Goal: Information Seeking & Learning: Learn about a topic

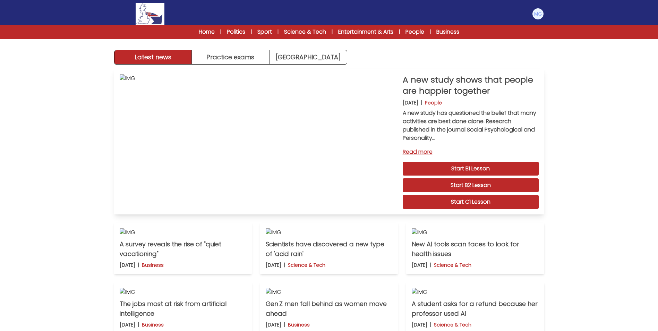
click at [438, 199] on link "Start C1 Lesson" at bounding box center [471, 202] width 136 height 14
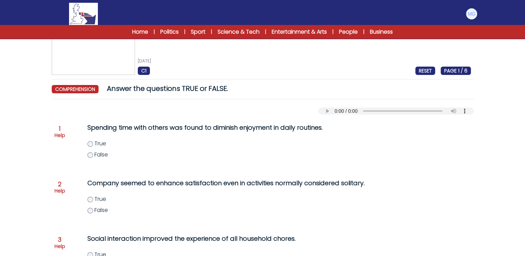
scroll to position [35, 0]
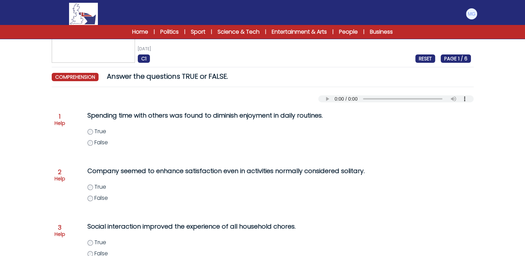
click at [331, 56] on div "C1 RESET PAGE 1 / 6" at bounding box center [304, 58] width 333 height 8
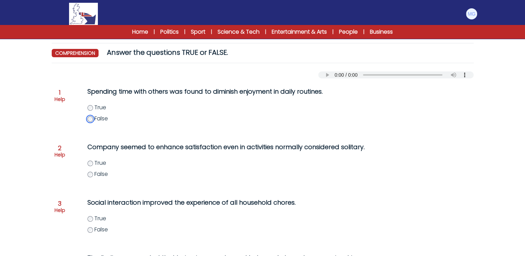
scroll to position [76, 0]
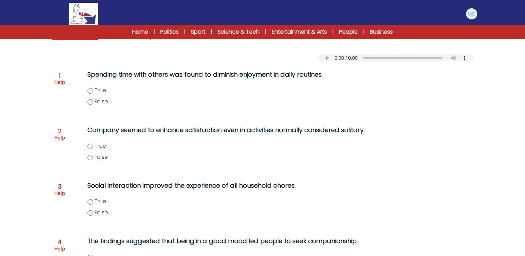
click at [18, 109] on form "A new study shows that people are happier together 21st August 2025 C1 RESET PA…" at bounding box center [262, 173] width 525 height 443
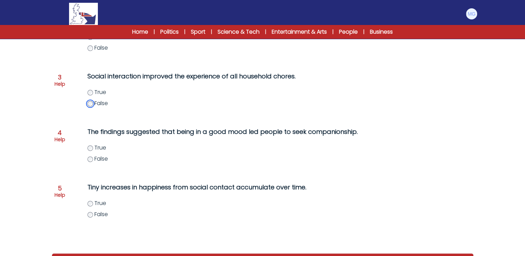
scroll to position [214, 0]
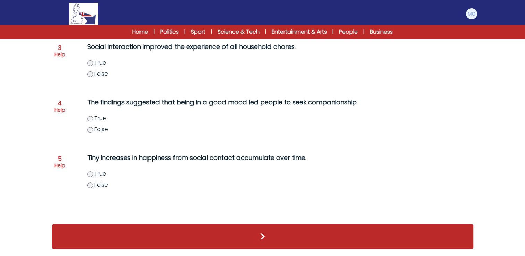
click at [14, 119] on form "A new study shows that people are happier together 21st August 2025 C1 RESET PA…" at bounding box center [262, 34] width 525 height 443
click at [31, 95] on form "A new study shows that people are happier together 21st August 2025 C1 RESET PA…" at bounding box center [262, 34] width 525 height 443
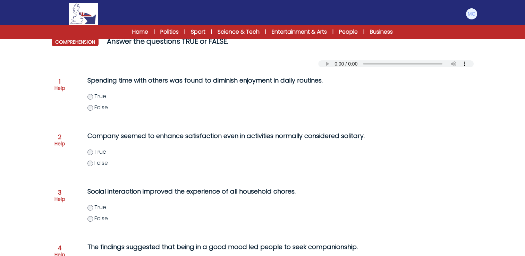
scroll to position [69, 0]
drag, startPoint x: 221, startPoint y: 137, endPoint x: 352, endPoint y: 138, distance: 130.4
click at [352, 138] on p "Company seemed to enhance satisfaction even in activities normally considered s…" at bounding box center [227, 136] width 281 height 10
drag, startPoint x: 352, startPoint y: 138, endPoint x: 306, endPoint y: 140, distance: 46.2
click at [308, 140] on p "Company seemed to enhance satisfaction even in activities normally considered s…" at bounding box center [227, 136] width 281 height 10
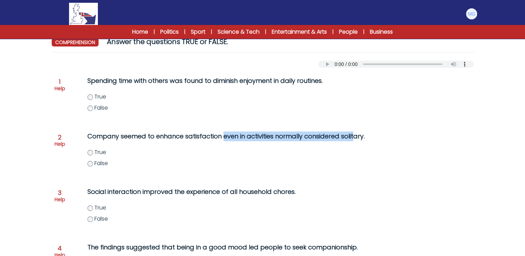
click at [282, 140] on p "Company seemed to enhance satisfaction even in activities normally considered s…" at bounding box center [227, 136] width 281 height 10
click at [82, 123] on div "Spending time with others was found to diminish enjoyment in daily routines. Tr…" at bounding box center [221, 98] width 295 height 50
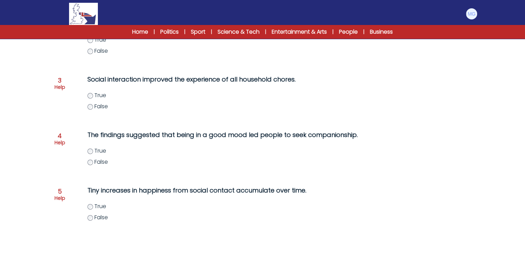
scroll to position [214, 0]
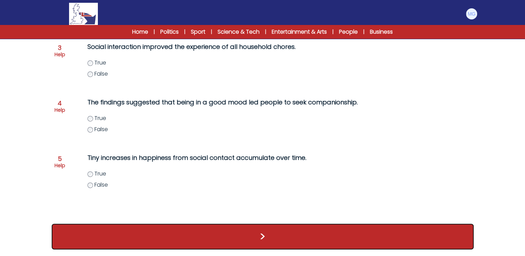
click at [222, 240] on button ">" at bounding box center [263, 237] width 422 height 26
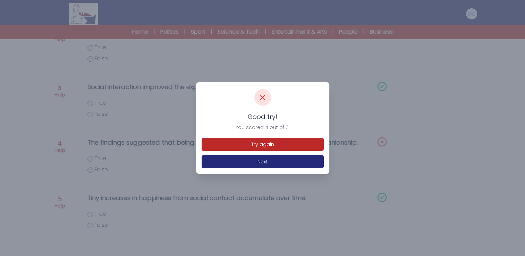
scroll to position [214, 0]
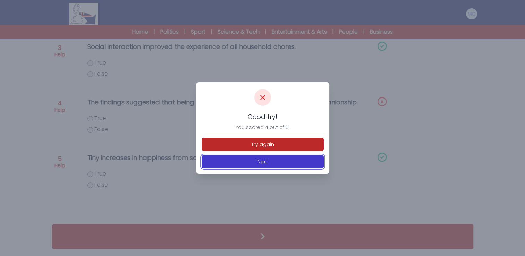
click at [248, 161] on button "Next" at bounding box center [263, 161] width 122 height 13
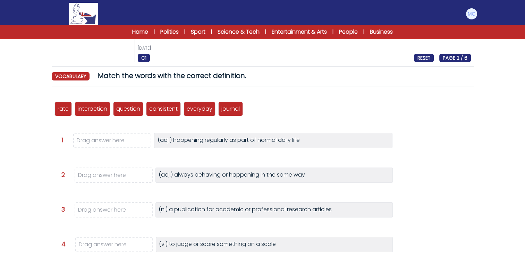
scroll to position [69, 0]
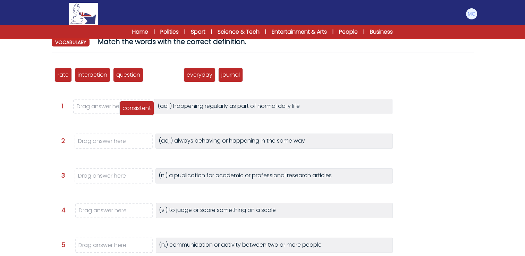
drag, startPoint x: 165, startPoint y: 76, endPoint x: 138, endPoint y: 107, distance: 41.3
click at [137, 110] on p "consistent" at bounding box center [136, 108] width 28 height 8
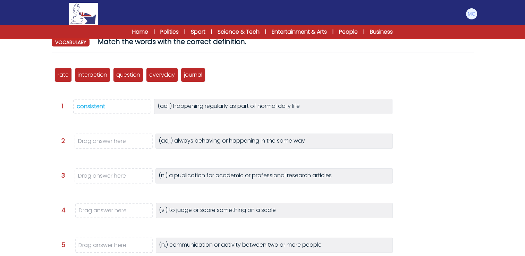
click at [173, 126] on div "rate interaction question consistent everyday journal Question 1" at bounding box center [263, 188] width 422 height 260
drag, startPoint x: 98, startPoint y: 104, endPoint x: 101, endPoint y: 141, distance: 37.6
click at [101, 141] on div "rate interaction question consistent everyday journal Question 1" at bounding box center [263, 188] width 422 height 260
copy div "nt (adj.) happening regularly as part of normal daily life Question 2 Drag answ…"
click at [71, 125] on div "rate interaction question consistent everyday journal Question 1" at bounding box center [263, 188] width 422 height 260
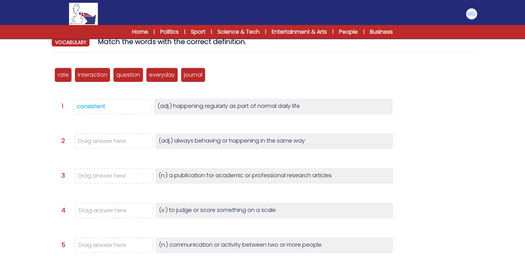
click at [90, 102] on div "consistent" at bounding box center [91, 106] width 28 height 8
drag, startPoint x: 92, startPoint y: 110, endPoint x: 96, endPoint y: 135, distance: 24.6
click at [94, 135] on div "rate interaction question consistent everyday journal consistent Question 1" at bounding box center [263, 188] width 422 height 260
drag, startPoint x: 228, startPoint y: 80, endPoint x: 130, endPoint y: 149, distance: 119.5
click at [132, 151] on div "consistent" at bounding box center [136, 144] width 35 height 15
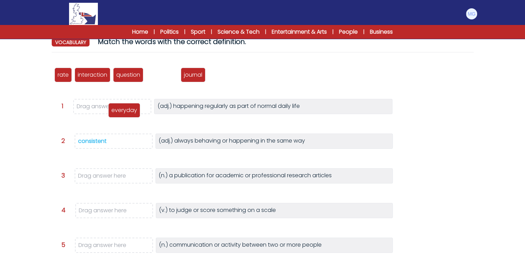
drag, startPoint x: 169, startPoint y: 73, endPoint x: 126, endPoint y: 112, distance: 57.5
click at [126, 112] on p "everyday" at bounding box center [124, 110] width 26 height 8
drag, startPoint x: 168, startPoint y: 80, endPoint x: 118, endPoint y: 115, distance: 61.3
click at [118, 115] on div "everyday" at bounding box center [112, 110] width 32 height 15
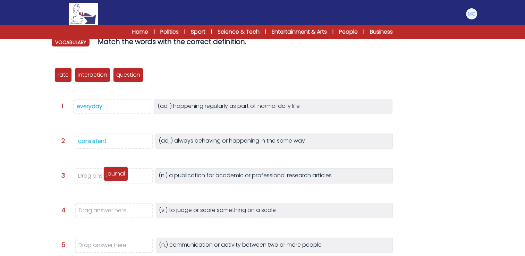
drag, startPoint x: 159, startPoint y: 77, endPoint x: 117, endPoint y: 176, distance: 107.7
click at [117, 176] on p "journal" at bounding box center [116, 174] width 18 height 8
drag, startPoint x: 207, startPoint y: 73, endPoint x: 169, endPoint y: 78, distance: 38.6
click at [207, 74] on div "rate interaction question consistent everyday journal consistent" at bounding box center [262, 74] width 416 height 23
drag, startPoint x: 61, startPoint y: 76, endPoint x: 99, endPoint y: 210, distance: 139.6
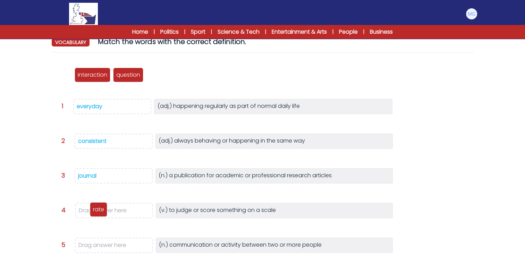
click at [97, 210] on p "rate" at bounding box center [98, 209] width 11 height 8
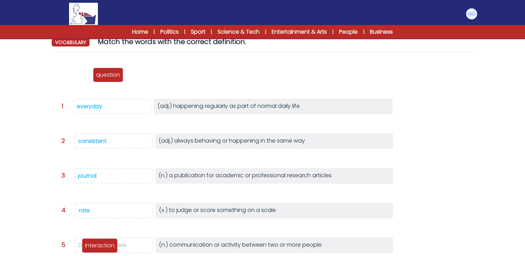
drag, startPoint x: 78, startPoint y: 75, endPoint x: 106, endPoint y: 246, distance: 172.9
click at [106, 246] on p "interaction" at bounding box center [99, 245] width 29 height 8
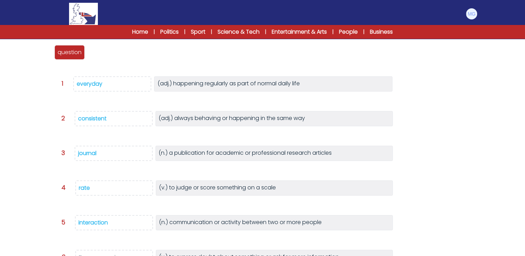
scroll to position [104, 0]
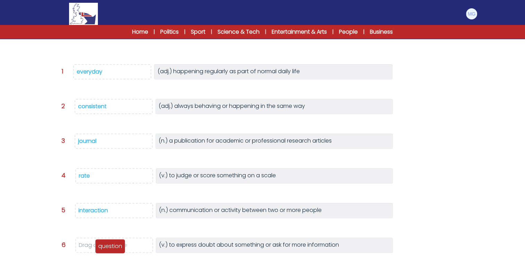
drag, startPoint x: 65, startPoint y: 45, endPoint x: 105, endPoint y: 251, distance: 210.0
click at [105, 251] on div "question" at bounding box center [110, 246] width 30 height 15
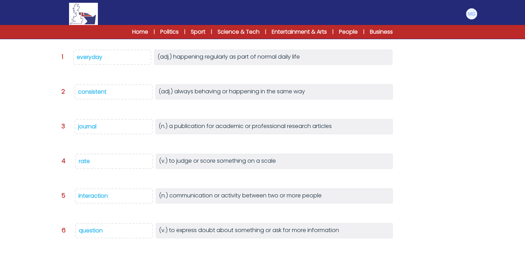
click at [46, 145] on div "A new study shows that people are happier together 21st August 2025 C1 RESET PA…" at bounding box center [263, 125] width 444 height 365
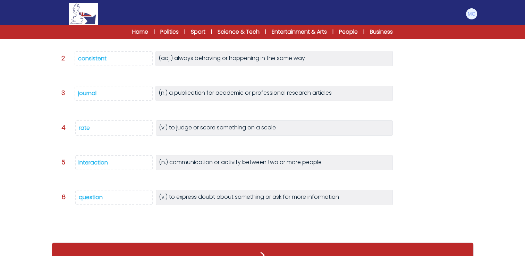
scroll to position [160, 0]
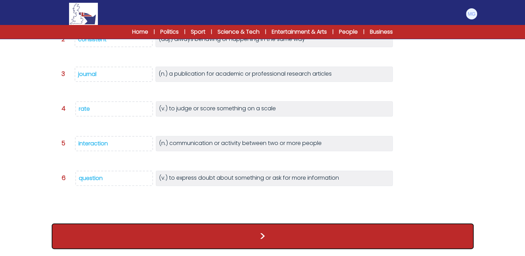
click at [260, 233] on button ">" at bounding box center [263, 236] width 422 height 26
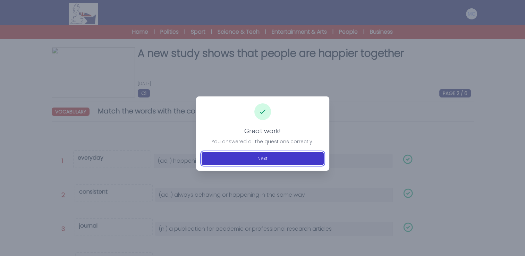
click at [253, 157] on button "Next" at bounding box center [263, 158] width 122 height 13
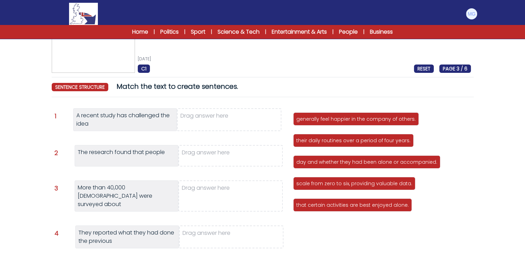
scroll to position [35, 0]
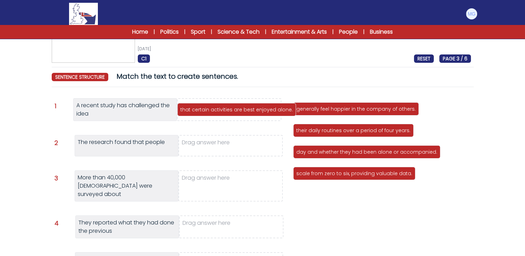
drag, startPoint x: 341, startPoint y: 198, endPoint x: 225, endPoint y: 112, distance: 143.9
click at [225, 112] on div "that certain activities are best enjoyed alone." at bounding box center [236, 109] width 119 height 13
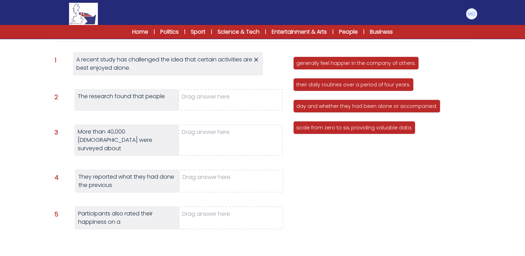
scroll to position [69, 0]
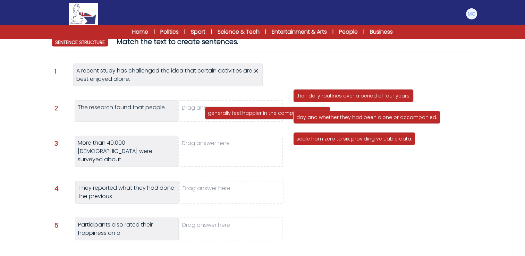
drag, startPoint x: 326, startPoint y: 77, endPoint x: 235, endPoint y: 117, distance: 99.6
click at [235, 117] on p "generally feel happier in the company of others." at bounding box center [267, 113] width 119 height 7
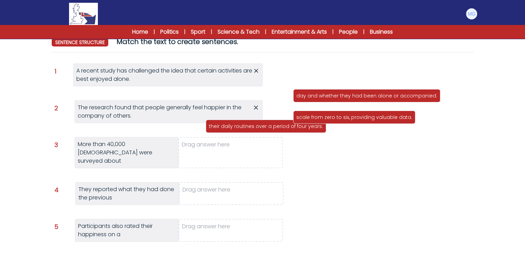
drag, startPoint x: 331, startPoint y: 74, endPoint x: 232, endPoint y: 148, distance: 123.6
click at [232, 130] on p "their daily routines over a period of four years." at bounding box center [266, 126] width 114 height 7
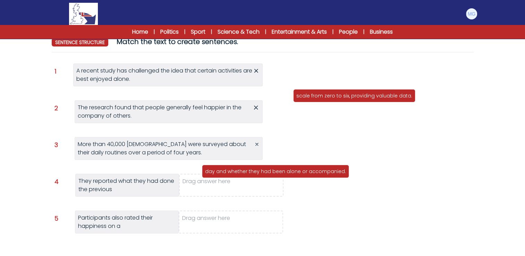
drag, startPoint x: 332, startPoint y: 76, endPoint x: 236, endPoint y: 178, distance: 140.4
click at [236, 175] on p "day and whether they had been alone or accompanied." at bounding box center [275, 171] width 141 height 7
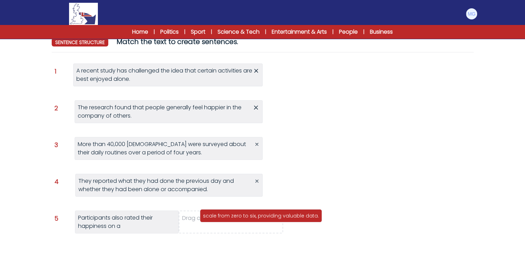
drag, startPoint x: 326, startPoint y: 74, endPoint x: 233, endPoint y: 215, distance: 169.5
click at [233, 215] on p "scale from zero to six, providing valuable data." at bounding box center [261, 215] width 116 height 7
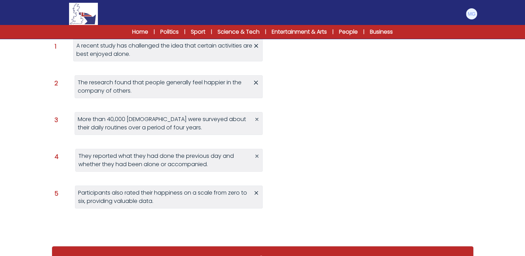
scroll to position [116, 0]
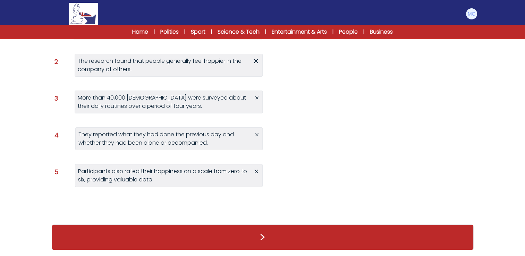
click at [300, 254] on div ">" at bounding box center [263, 238] width 422 height 40
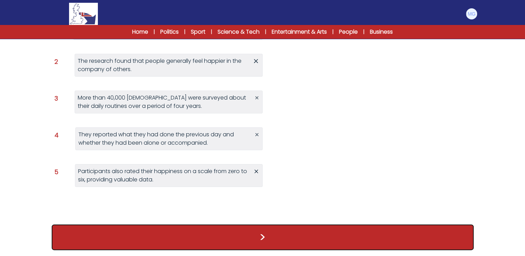
click at [297, 240] on button ">" at bounding box center [263, 237] width 422 height 26
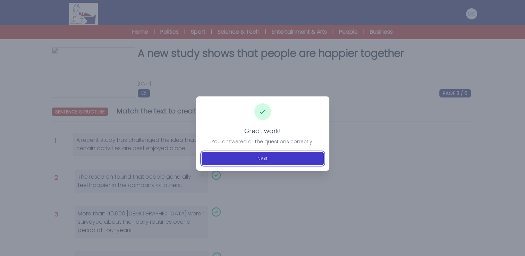
click at [279, 157] on button "Next" at bounding box center [263, 158] width 122 height 13
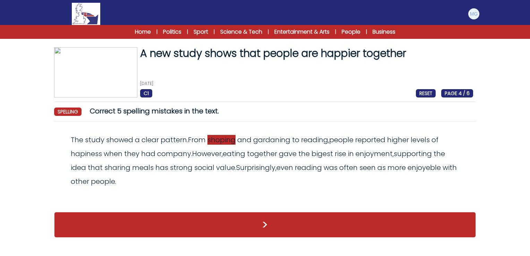
click at [226, 142] on span "shoping" at bounding box center [221, 140] width 28 height 10
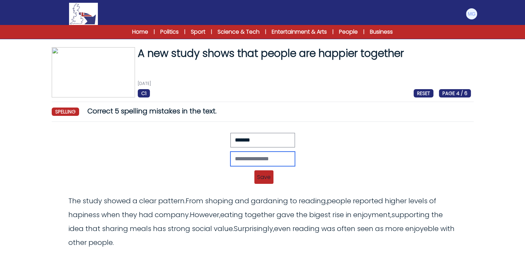
click at [240, 160] on input "text" at bounding box center [262, 159] width 65 height 15
type input "********"
drag, startPoint x: 156, startPoint y: 171, endPoint x: 162, endPoint y: 169, distance: 6.3
click at [157, 171] on div "******** Revert Save The study showed a clear pattern. From shoping and gardani…" at bounding box center [262, 161] width 416 height 56
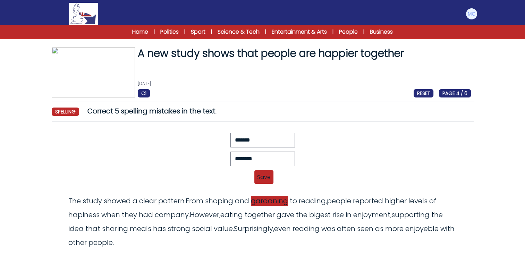
click at [265, 202] on span "gardaning" at bounding box center [269, 201] width 37 height 10
drag, startPoint x: 265, startPoint y: 202, endPoint x: 203, endPoint y: 167, distance: 71.6
click at [195, 157] on div "********" at bounding box center [262, 159] width 416 height 15
click at [221, 199] on span "shoping" at bounding box center [219, 201] width 28 height 10
click at [259, 177] on span "Save" at bounding box center [263, 177] width 19 height 14
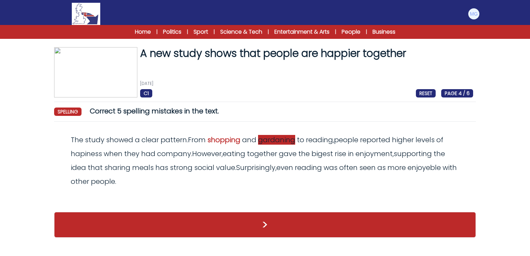
click at [275, 142] on span "gardaning" at bounding box center [276, 140] width 37 height 10
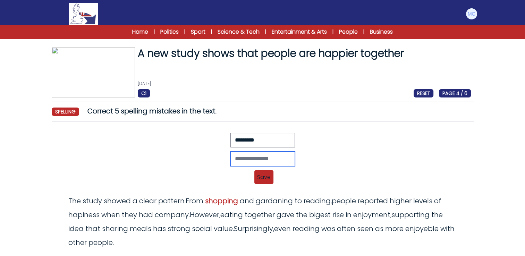
click at [256, 158] on input "text" at bounding box center [262, 159] width 65 height 15
type input "*********"
click at [183, 166] on div "*********" at bounding box center [262, 159] width 416 height 15
click at [265, 176] on span "Save" at bounding box center [263, 177] width 19 height 14
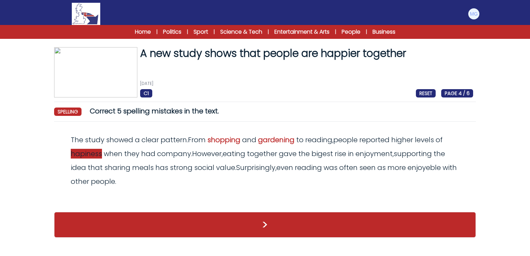
click at [83, 156] on span "hapiness" at bounding box center [86, 154] width 31 height 10
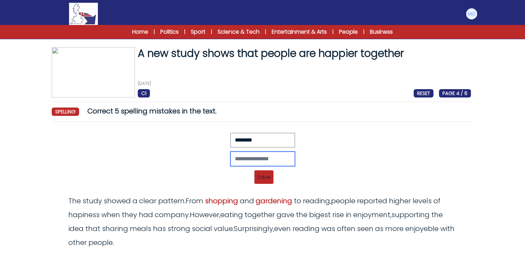
click at [248, 162] on input "text" at bounding box center [262, 159] width 65 height 15
type input "*********"
click at [269, 180] on span "Save" at bounding box center [263, 177] width 19 height 14
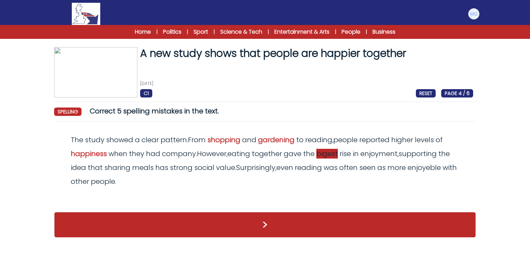
drag, startPoint x: 326, startPoint y: 155, endPoint x: 308, endPoint y: 157, distance: 18.5
click at [327, 155] on span "bigest" at bounding box center [327, 154] width 22 height 10
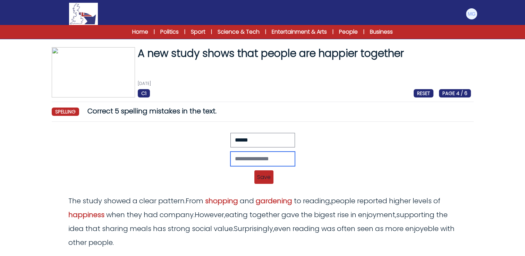
click at [238, 156] on input "text" at bounding box center [262, 159] width 65 height 15
type input "*******"
click at [258, 167] on div "******* Revert Save The study showed a clear pattern. From shoping and gardanin…" at bounding box center [262, 161] width 416 height 56
click at [262, 174] on span "Save" at bounding box center [263, 177] width 19 height 14
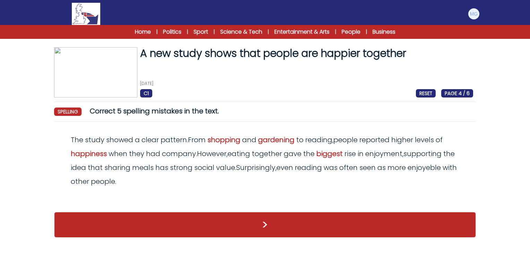
click at [427, 171] on span "enjoyeble" at bounding box center [424, 168] width 33 height 10
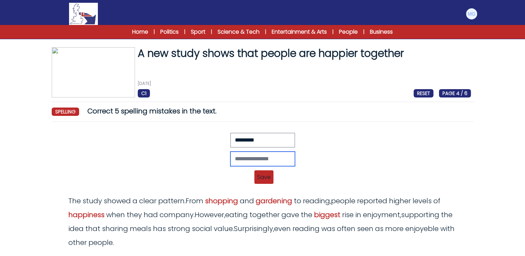
click at [244, 161] on input "text" at bounding box center [262, 159] width 65 height 15
type input "*********"
click at [259, 179] on span "Save" at bounding box center [263, 177] width 19 height 14
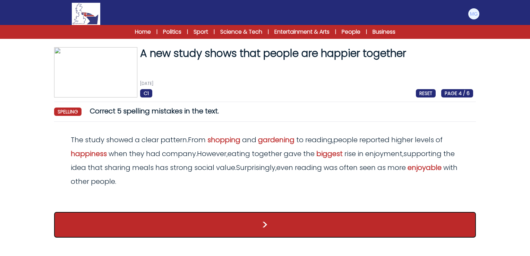
click at [354, 227] on button ">" at bounding box center [265, 225] width 422 height 26
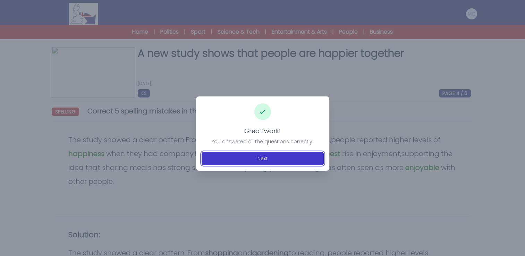
click at [262, 156] on button "Next" at bounding box center [263, 158] width 122 height 13
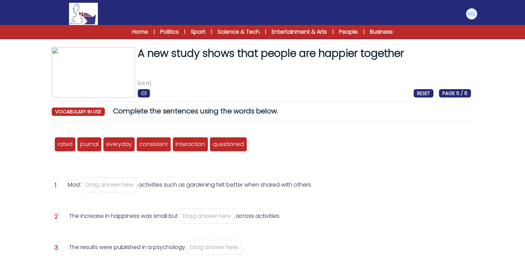
scroll to position [69, 0]
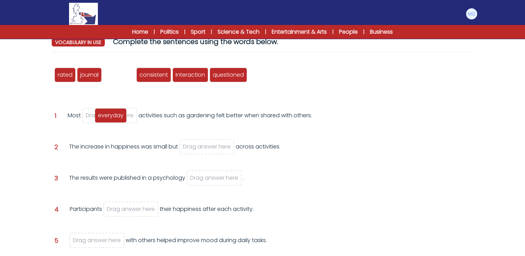
drag, startPoint x: 119, startPoint y: 79, endPoint x: 110, endPoint y: 119, distance: 40.9
click at [110, 119] on div "everyday" at bounding box center [111, 115] width 32 height 15
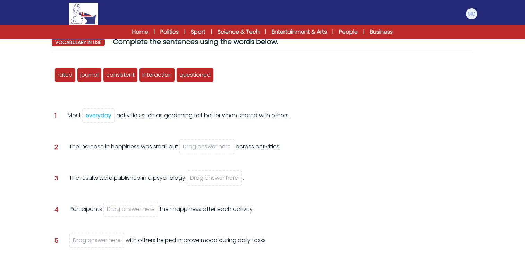
click at [125, 131] on div "Question 1 Most everyday activities such as gardening felt better when shared w…" at bounding box center [262, 124] width 416 height 26
drag, startPoint x: 128, startPoint y: 77, endPoint x: 223, endPoint y: 149, distance: 119.4
click at [223, 149] on span "consistent" at bounding box center [216, 147] width 28 height 8
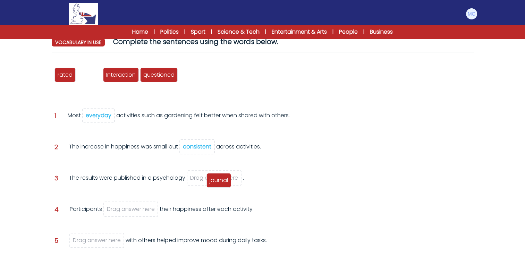
drag, startPoint x: 95, startPoint y: 78, endPoint x: 223, endPoint y: 180, distance: 163.9
click at [223, 180] on span "journal" at bounding box center [219, 180] width 18 height 8
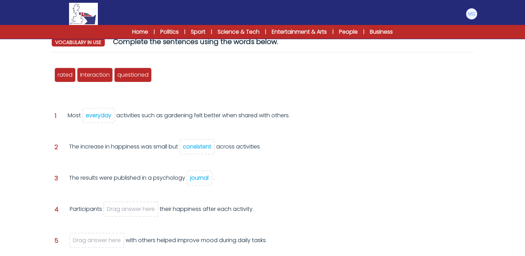
click at [22, 116] on form "A new study shows that people are happier together 21st August 2025 C1 RESET PA…" at bounding box center [262, 153] width 525 height 391
drag, startPoint x: 62, startPoint y: 76, endPoint x: 138, endPoint y: 205, distance: 150.1
click at [138, 205] on span "rated" at bounding box center [143, 202] width 15 height 8
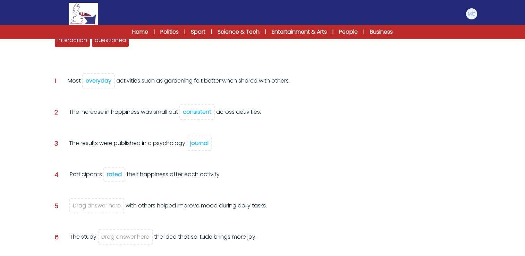
click at [332, 155] on div "Question 3 The results were published in a psychology journal ." at bounding box center [262, 148] width 416 height 19
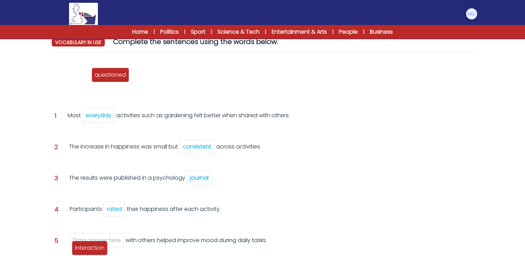
drag, startPoint x: 76, startPoint y: 75, endPoint x: 94, endPoint y: 244, distance: 169.5
click at [94, 245] on span "Interaction" at bounding box center [89, 248] width 29 height 8
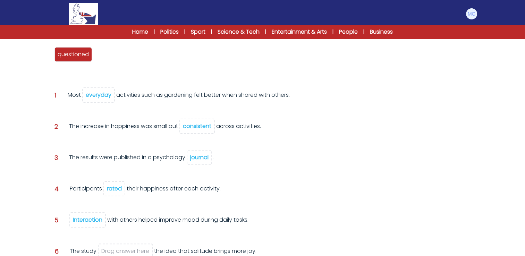
scroll to position [35, 0]
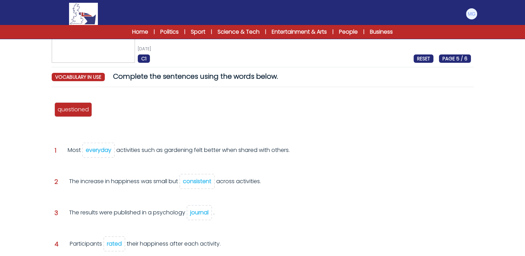
click at [249, 111] on div "rated journal everyday consistent Interaction questioned" at bounding box center [262, 109] width 416 height 23
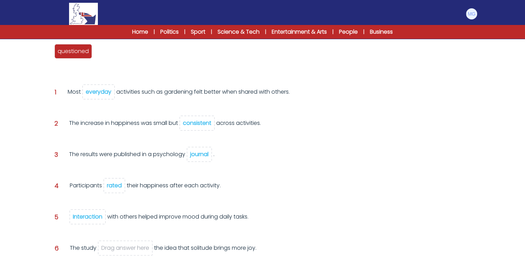
scroll to position [104, 0]
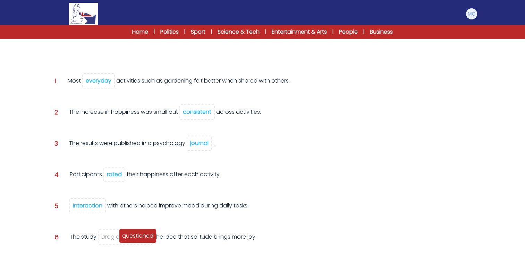
drag, startPoint x: 74, startPoint y: 44, endPoint x: 137, endPoint y: 240, distance: 205.8
click at [137, 240] on div "questioned" at bounding box center [137, 236] width 37 height 15
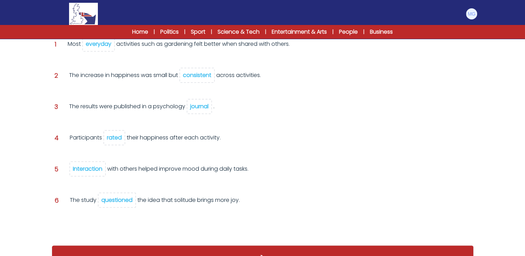
scroll to position [146, 0]
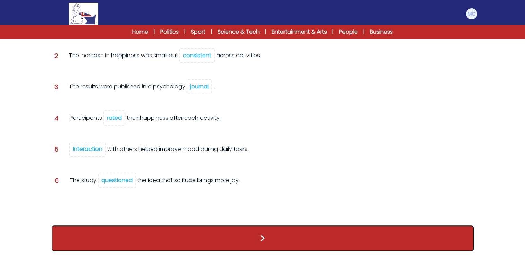
click at [281, 228] on button ">" at bounding box center [263, 238] width 422 height 26
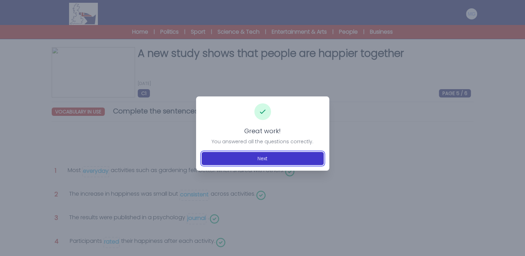
click at [280, 159] on button "Next" at bounding box center [263, 158] width 122 height 13
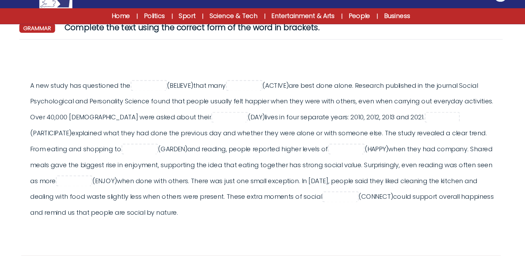
scroll to position [69, 0]
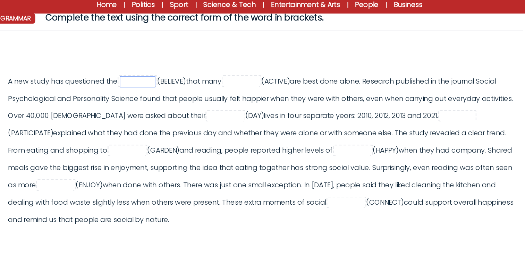
click at [163, 94] on input "text" at bounding box center [165, 93] width 28 height 8
type input "******"
click at [262, 92] on input "text" at bounding box center [248, 93] width 28 height 8
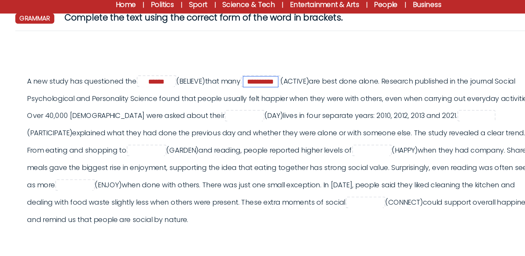
type input "**********"
click at [143, 118] on div "**********" at bounding box center [265, 148] width 409 height 125
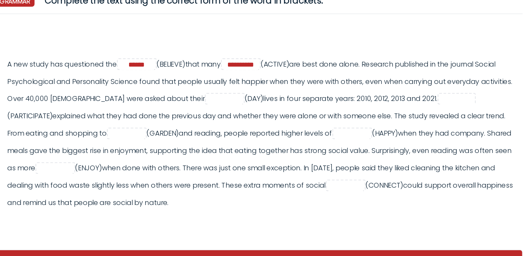
scroll to position [69, 0]
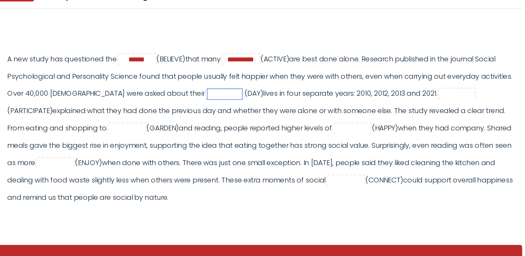
click at [228, 118] on input "text" at bounding box center [235, 121] width 28 height 8
type input "*****"
click at [329, 126] on div "**********" at bounding box center [265, 148] width 409 height 125
click at [435, 122] on input "text" at bounding box center [422, 121] width 28 height 8
type input "**********"
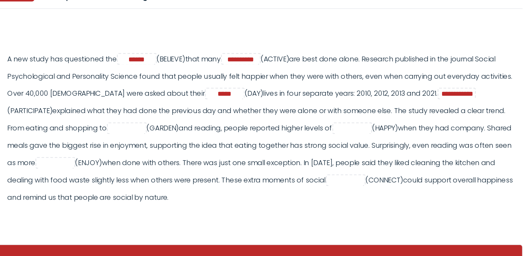
click at [128, 112] on div "**********" at bounding box center [265, 148] width 409 height 125
click at [168, 148] on input "text" at bounding box center [157, 148] width 28 height 8
type input "*********"
click at [274, 146] on div "**********" at bounding box center [265, 148] width 409 height 125
click at [351, 150] on input "text" at bounding box center [337, 148] width 28 height 8
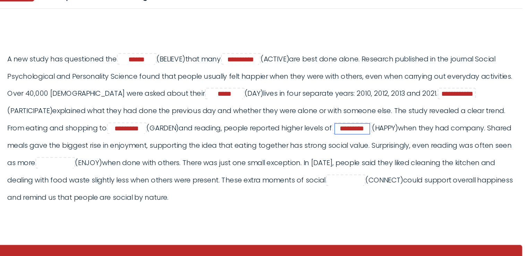
type input "*********"
click at [188, 128] on div "**********" at bounding box center [265, 148] width 409 height 125
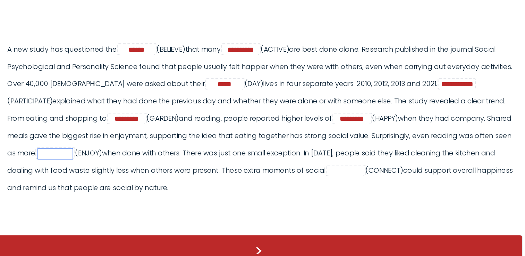
click at [113, 174] on input "text" at bounding box center [100, 174] width 28 height 8
click at [263, 176] on div "**********" at bounding box center [265, 145] width 409 height 125
click at [113, 174] on input "*********" at bounding box center [100, 174] width 28 height 8
type input "*********"
click at [210, 200] on div "**********" at bounding box center [265, 145] width 409 height 125
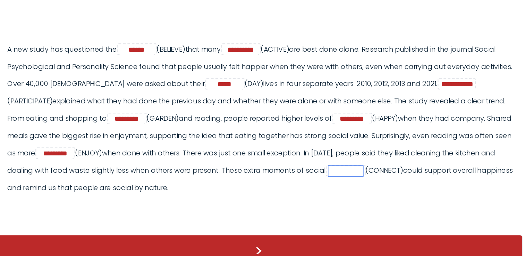
click at [346, 188] on input "text" at bounding box center [332, 188] width 28 height 8
type input "**********"
click at [355, 196] on div "**********" at bounding box center [265, 145] width 409 height 125
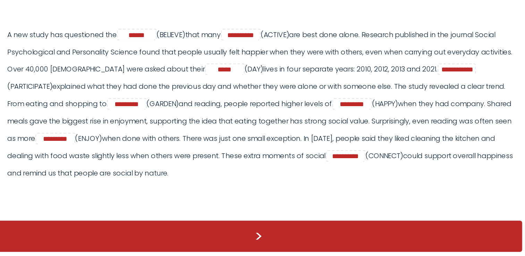
scroll to position [92, 0]
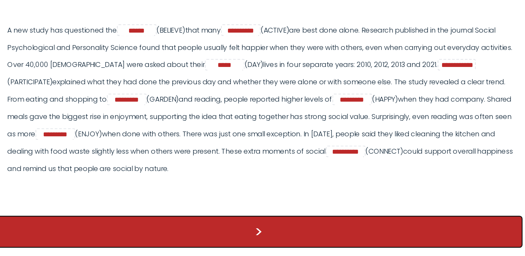
click at [278, 236] on button ">" at bounding box center [263, 236] width 422 height 26
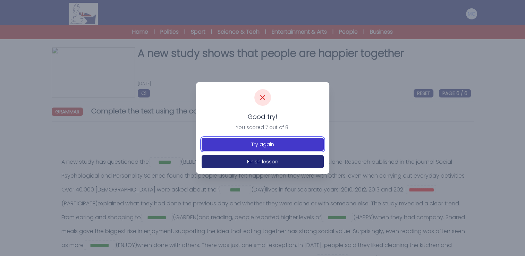
click at [266, 145] on button "Try again" at bounding box center [263, 144] width 122 height 13
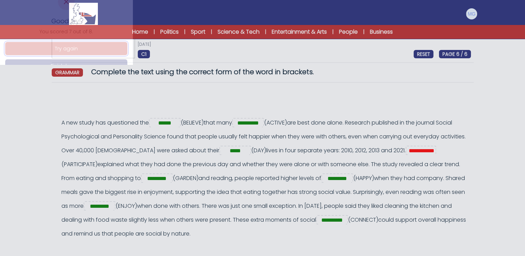
scroll to position [69, 0]
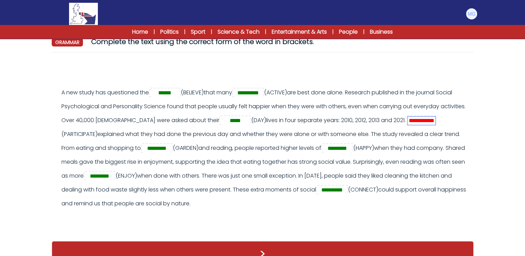
click at [429, 122] on input "**********" at bounding box center [422, 121] width 28 height 8
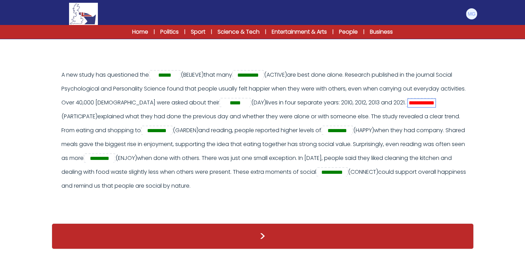
type input "**********"
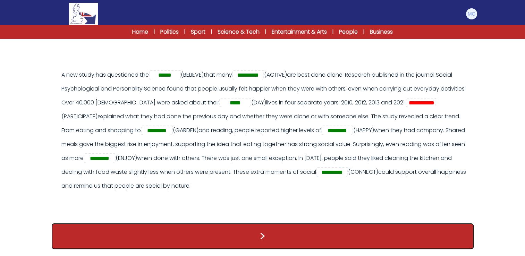
click at [236, 246] on button ">" at bounding box center [263, 236] width 422 height 26
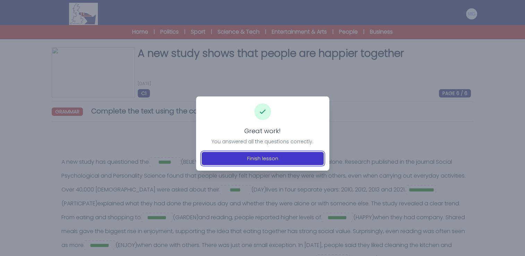
click at [271, 163] on button "Finish lesson" at bounding box center [263, 158] width 122 height 13
click at [267, 162] on button "Finish lesson" at bounding box center [263, 158] width 122 height 13
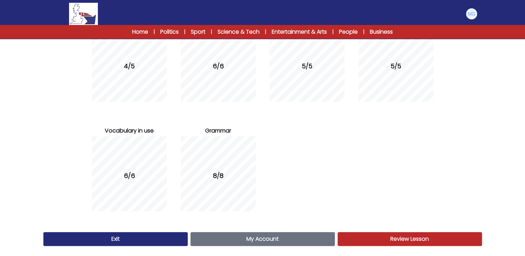
scroll to position [114, 0]
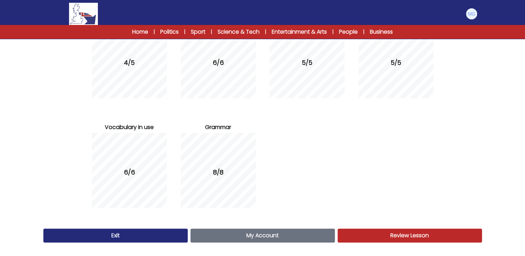
click at [159, 236] on link "Exit" at bounding box center [115, 236] width 144 height 14
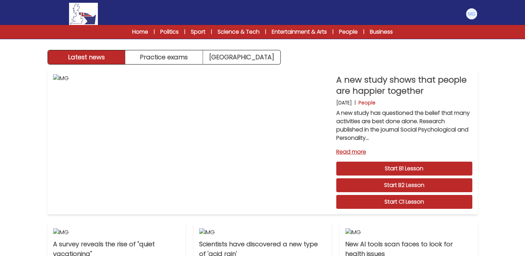
click at [462, 16] on div "Manage Account My Account Language English Español [DEMOGRAPHIC_DATA] B1 B2 C1 …" at bounding box center [263, 14] width 430 height 22
click at [466, 16] on img at bounding box center [471, 13] width 11 height 11
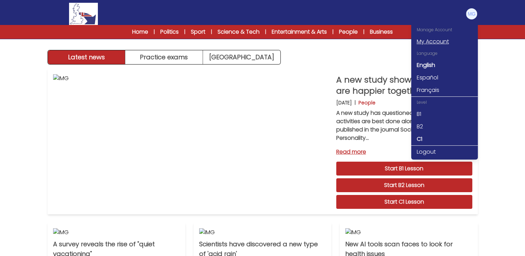
click at [426, 40] on link "My Account" at bounding box center [444, 41] width 67 height 12
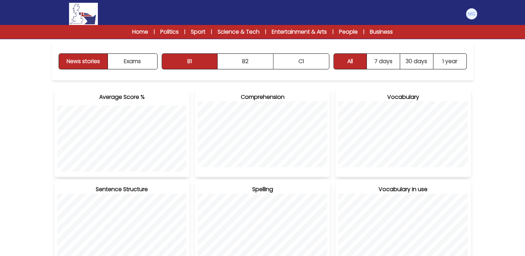
scroll to position [69, 0]
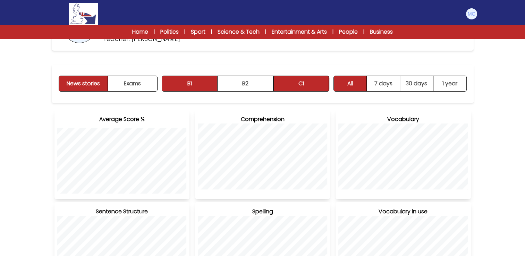
click at [313, 80] on button "C1" at bounding box center [301, 83] width 56 height 15
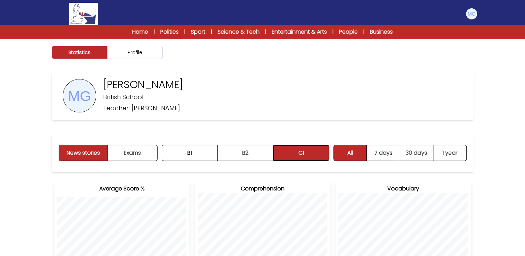
scroll to position [0, 0]
click at [147, 34] on div "Home | Politics | Sport | Science & Tech | Entertainment & Arts | People | Busi…" at bounding box center [262, 32] width 311 height 8
click at [138, 32] on link "Home" at bounding box center [140, 32] width 16 height 8
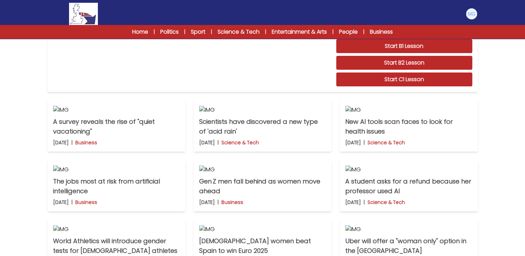
scroll to position [173, 0]
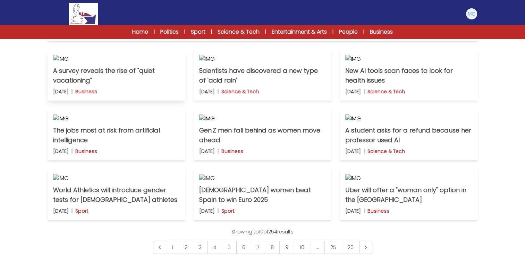
click at [132, 63] on img at bounding box center [116, 59] width 127 height 8
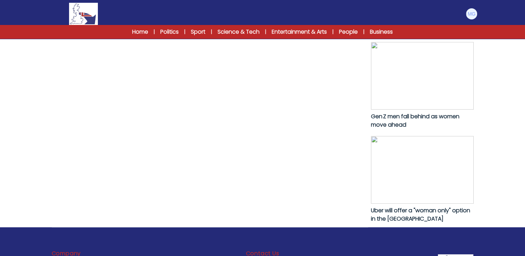
scroll to position [454, 0]
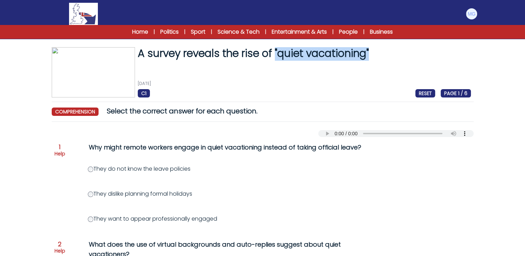
drag, startPoint x: 277, startPoint y: 55, endPoint x: 375, endPoint y: 58, distance: 97.9
click at [375, 58] on h1 "A survey reveals the rise of "quiet vacationing"" at bounding box center [304, 53] width 333 height 12
drag, startPoint x: 375, startPoint y: 58, endPoint x: 315, endPoint y: 70, distance: 60.9
click at [323, 69] on div "A survey reveals the rise of "quiet vacationing" 20th August 2025 C1 RESET PAGE…" at bounding box center [304, 72] width 339 height 50
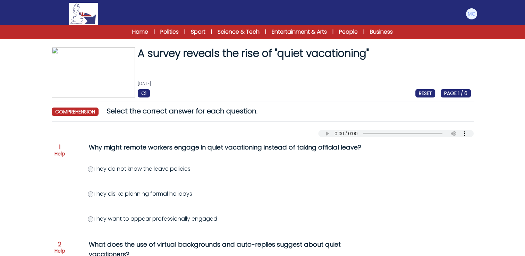
click at [215, 75] on div "A survey reveals the rise of "quiet vacationing" 20th August 2025 C1 RESET PAGE…" at bounding box center [304, 72] width 339 height 50
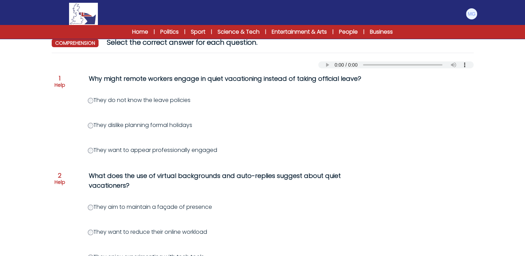
scroll to position [69, 0]
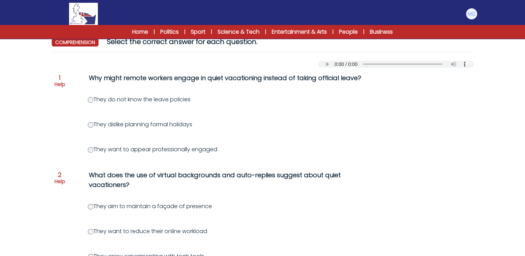
click at [354, 227] on div "They want to reduce their online workload" at bounding box center [296, 231] width 416 height 8
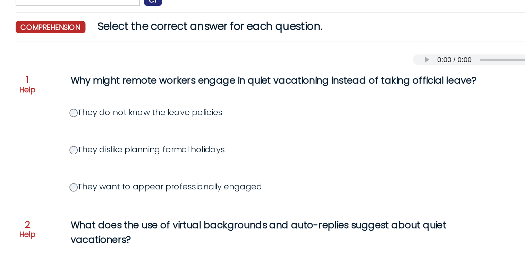
scroll to position [20, 0]
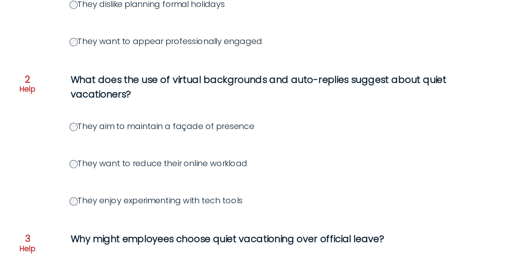
scroll to position [112, 0]
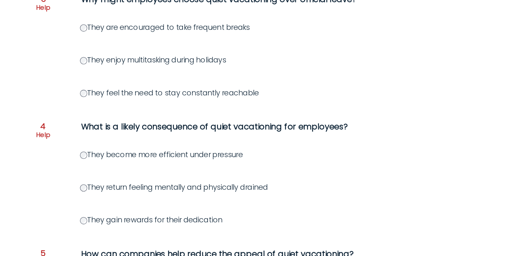
scroll to position [293, 0]
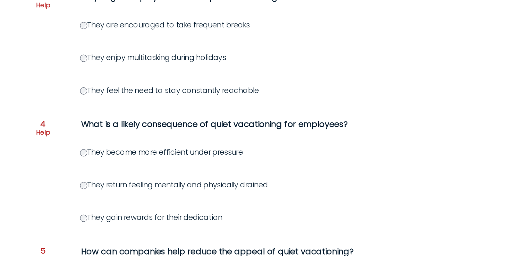
click at [68, 191] on div "Question 1 Help Why might remote workers engage in quiet vacationing instead of…" at bounding box center [263, 100] width 422 height 512
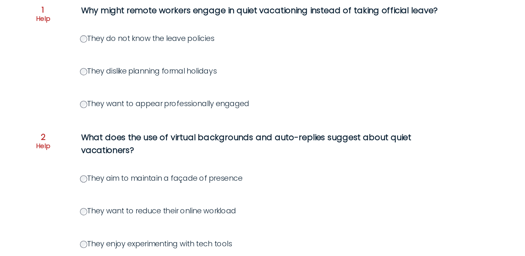
scroll to position [79, 0]
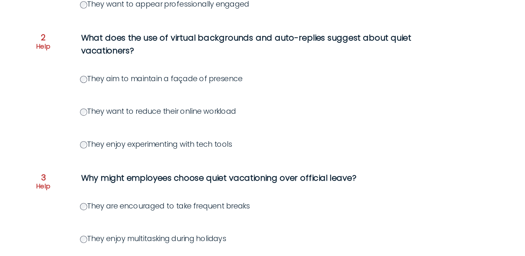
scroll to position [185, 0]
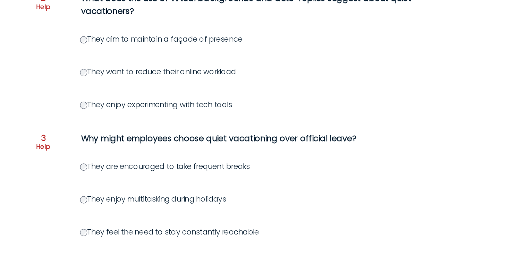
drag, startPoint x: 104, startPoint y: 238, endPoint x: 206, endPoint y: 221, distance: 103.3
click at [237, 237] on div "They feel the need to stay constantly reachable" at bounding box center [296, 237] width 416 height 8
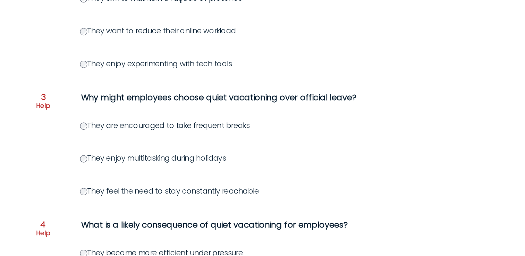
scroll to position [218, 0]
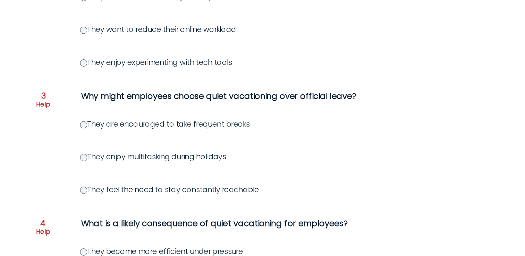
click at [70, 188] on div "Question 1 Help Why might remote workers engage in quiet vacationing instead of…" at bounding box center [263, 176] width 422 height 512
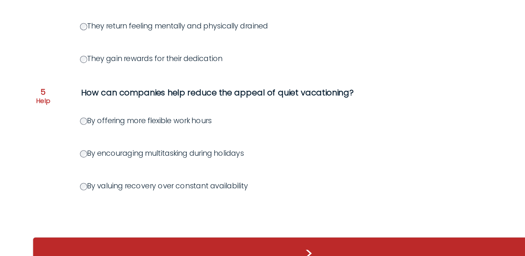
scroll to position [437, 0]
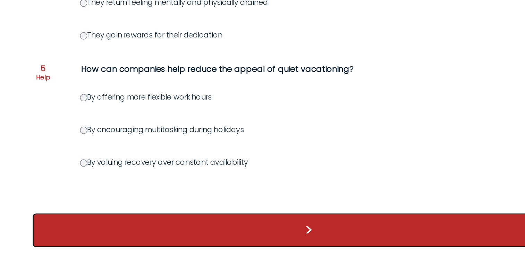
click at [239, 232] on button ">" at bounding box center [263, 236] width 422 height 26
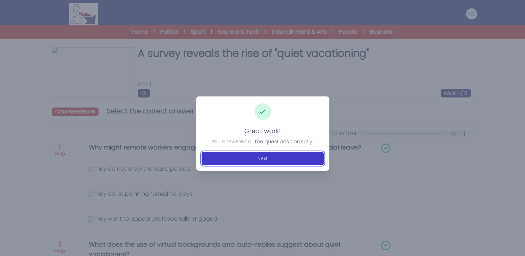
drag, startPoint x: 270, startPoint y: 162, endPoint x: 263, endPoint y: 158, distance: 8.6
click at [270, 163] on button "Next" at bounding box center [263, 158] width 122 height 13
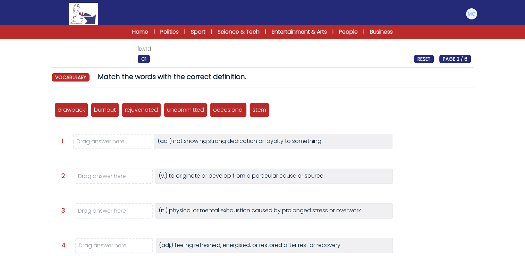
scroll to position [35, 0]
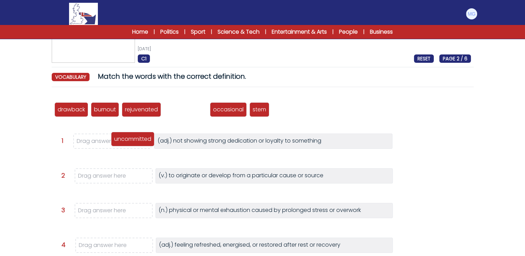
drag, startPoint x: 191, startPoint y: 111, endPoint x: 138, endPoint y: 140, distance: 60.4
click at [138, 140] on p "uncommitted" at bounding box center [132, 139] width 37 height 8
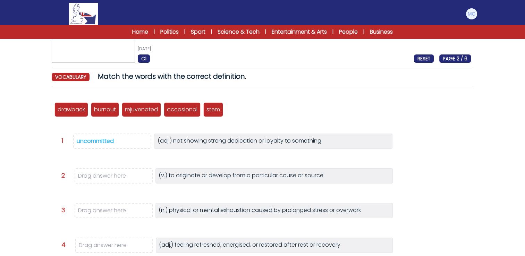
click at [283, 104] on div "drawback burnout rejuvenated uncommitted occasional stem" at bounding box center [262, 109] width 416 height 23
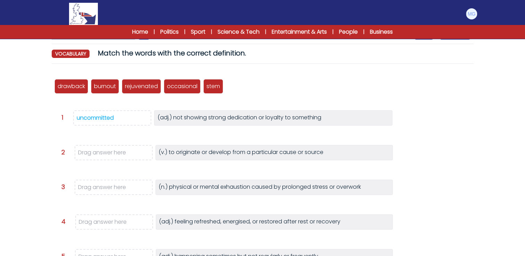
scroll to position [69, 0]
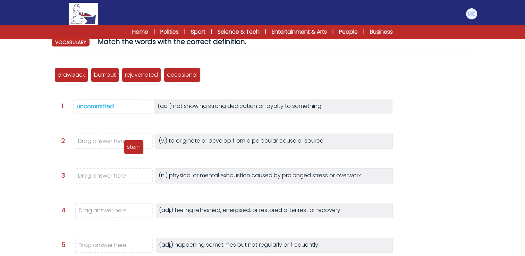
drag, startPoint x: 220, startPoint y: 77, endPoint x: 138, endPoint y: 143, distance: 105.1
click at [139, 148] on div "stem" at bounding box center [134, 147] width 20 height 15
click at [393, 128] on div "drawback burnout rejuvenated uncommitted occasional stem Question 1" at bounding box center [263, 188] width 422 height 260
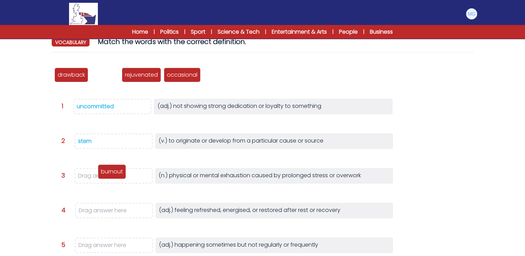
drag, startPoint x: 104, startPoint y: 76, endPoint x: 111, endPoint y: 172, distance: 97.0
click at [111, 172] on p "burnout" at bounding box center [112, 172] width 22 height 8
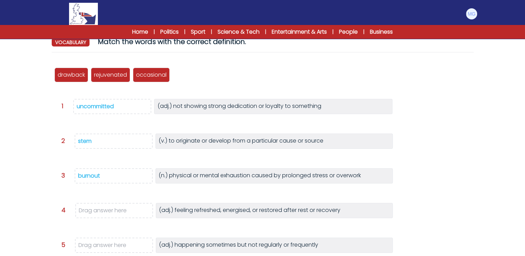
click at [43, 136] on div "A survey reveals the rise of "quiet vacationing" 20th August 2025 C1 RESET PAGE…" at bounding box center [263, 168] width 444 height 380
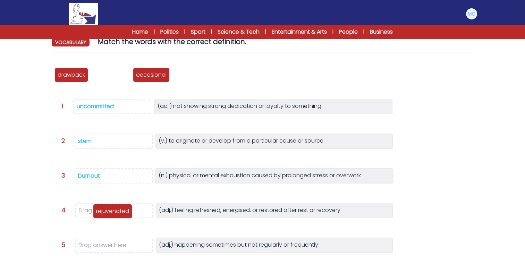
drag, startPoint x: 116, startPoint y: 74, endPoint x: 116, endPoint y: 206, distance: 131.8
click at [117, 210] on p "rejuvenated" at bounding box center [112, 211] width 33 height 8
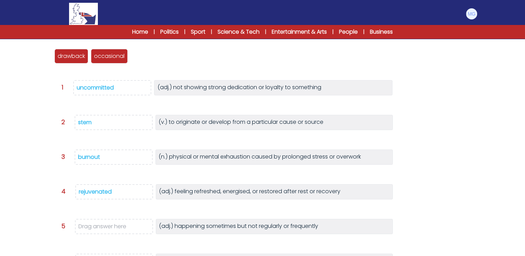
scroll to position [104, 0]
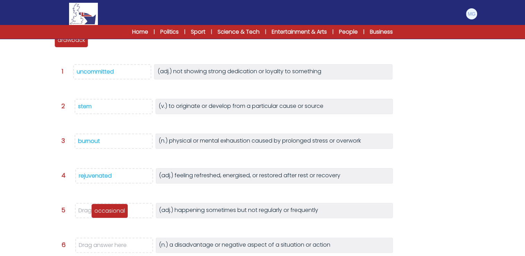
drag, startPoint x: 112, startPoint y: 43, endPoint x: 112, endPoint y: 215, distance: 171.7
click at [112, 215] on p "occasional" at bounding box center [109, 211] width 31 height 8
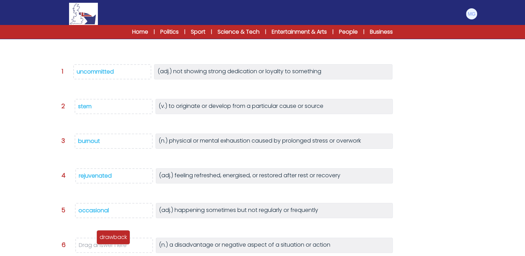
drag, startPoint x: 81, startPoint y: 45, endPoint x: 123, endPoint y: 239, distance: 198.6
click at [123, 241] on div "drawback" at bounding box center [113, 237] width 34 height 15
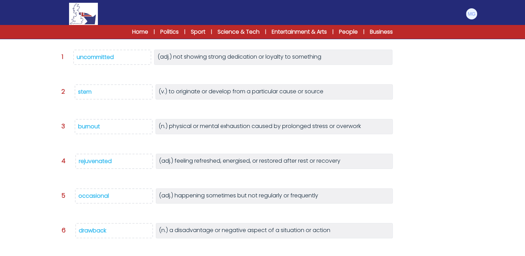
click at [43, 124] on div "A survey reveals the rise of "quiet vacationing" 20th August 2025 C1 RESET PAGE…" at bounding box center [263, 125] width 444 height 365
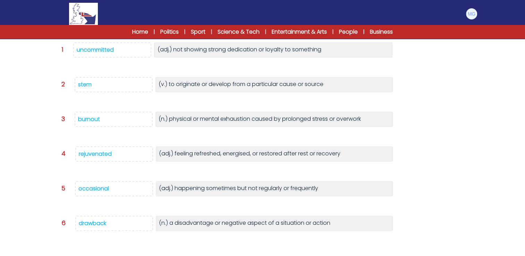
scroll to position [160, 0]
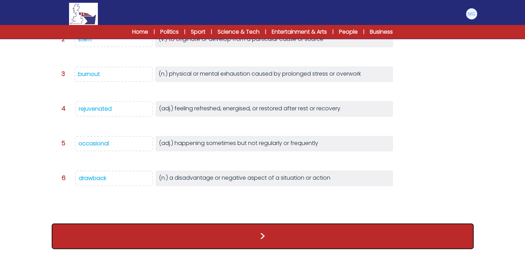
click at [270, 235] on button ">" at bounding box center [263, 236] width 422 height 26
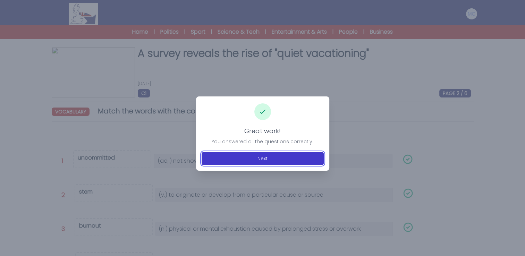
click at [240, 160] on button "Next" at bounding box center [263, 158] width 122 height 13
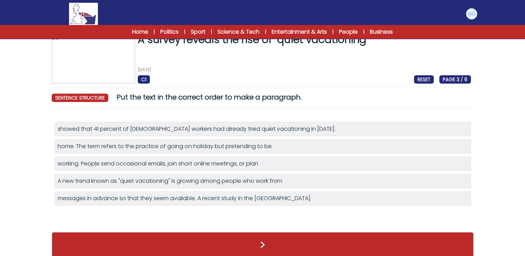
scroll to position [22, 0]
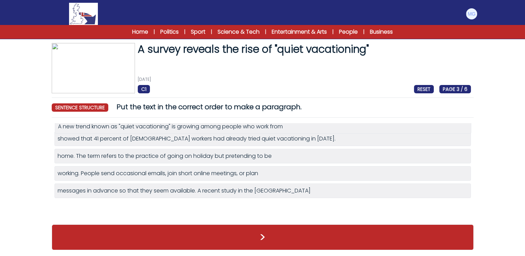
drag, startPoint x: 102, startPoint y: 176, endPoint x: 102, endPoint y: 129, distance: 47.2
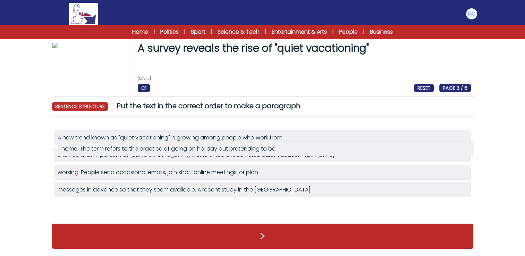
drag, startPoint x: 106, startPoint y: 155, endPoint x: 110, endPoint y: 144, distance: 12.4
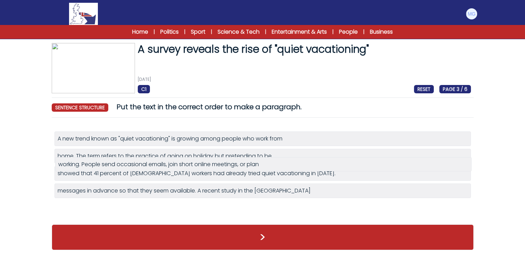
drag, startPoint x: 108, startPoint y: 171, endPoint x: 108, endPoint y: 167, distance: 4.2
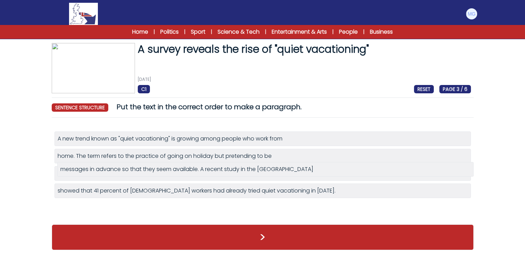
drag, startPoint x: 100, startPoint y: 193, endPoint x: 103, endPoint y: 173, distance: 20.3
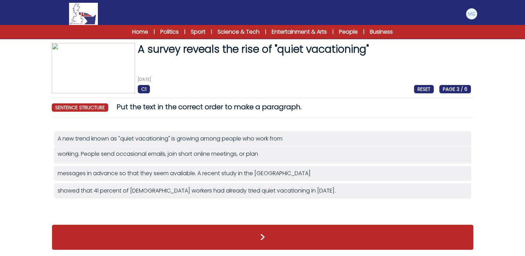
drag, startPoint x: 225, startPoint y: 174, endPoint x: 225, endPoint y: 155, distance: 19.1
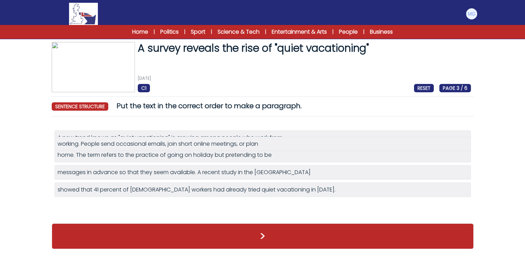
scroll to position [4, 0]
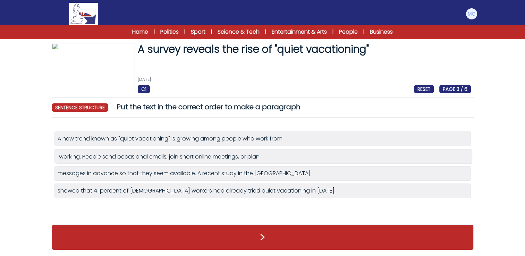
drag, startPoint x: 180, startPoint y: 137, endPoint x: 181, endPoint y: 155, distance: 17.7
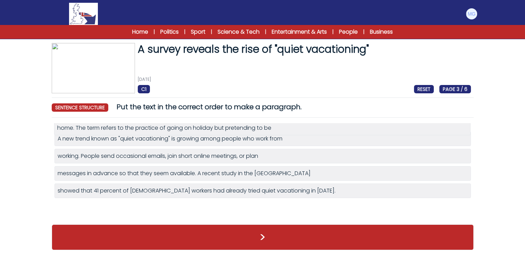
drag, startPoint x: 110, startPoint y: 156, endPoint x: 110, endPoint y: 128, distance: 28.1
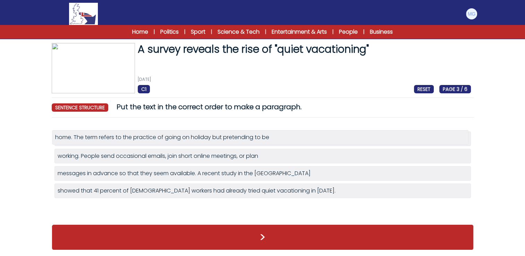
drag, startPoint x: 120, startPoint y: 123, endPoint x: 117, endPoint y: 139, distance: 16.5
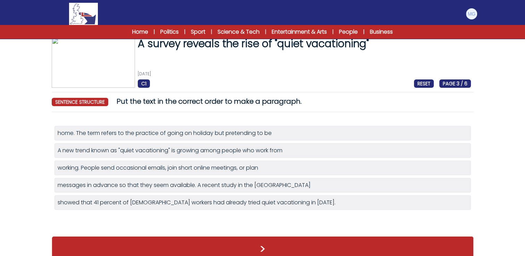
drag, startPoint x: 97, startPoint y: 139, endPoint x: 100, endPoint y: 119, distance: 20.4
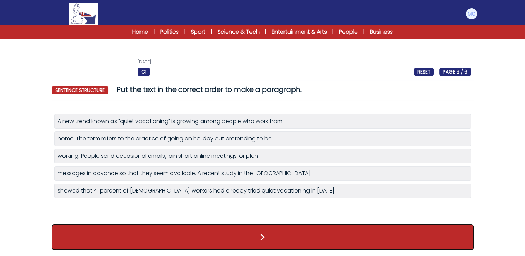
click at [234, 231] on button ">" at bounding box center [263, 237] width 422 height 26
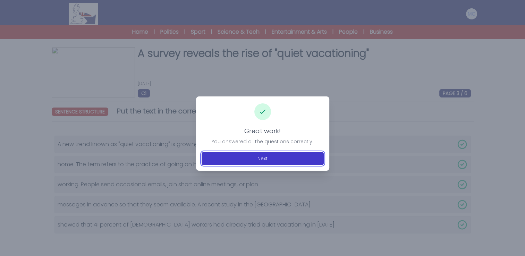
click at [258, 156] on button "Next" at bounding box center [263, 158] width 122 height 13
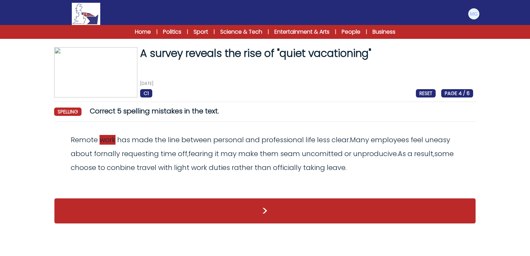
click at [110, 139] on span "work" at bounding box center [108, 140] width 16 height 10
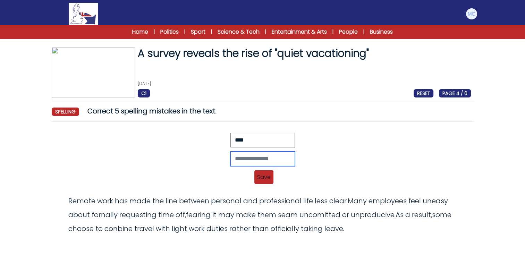
click at [230, 156] on input "text" at bounding box center [262, 159] width 65 height 15
type input "*******"
click at [256, 174] on span "Save" at bounding box center [263, 177] width 19 height 14
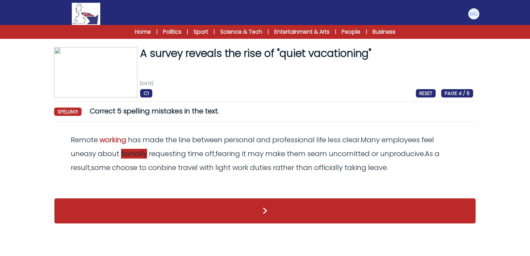
click at [133, 153] on span "fornally" at bounding box center [134, 154] width 26 height 10
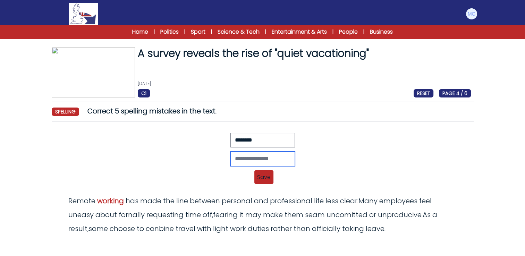
click at [245, 159] on input "text" at bounding box center [262, 159] width 65 height 15
type input "********"
click at [272, 180] on span "Save" at bounding box center [263, 177] width 19 height 14
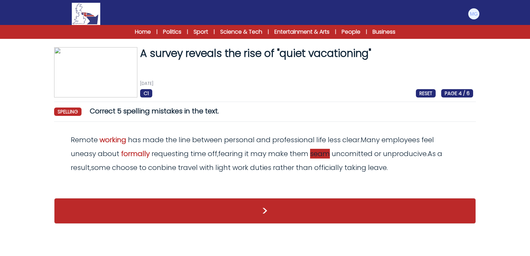
click at [322, 156] on span "seam" at bounding box center [320, 154] width 20 height 10
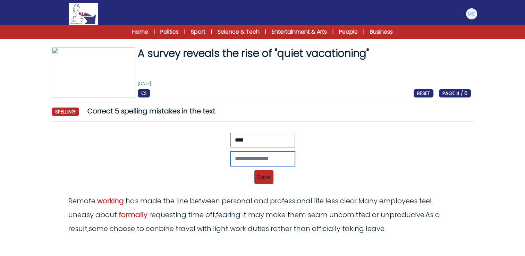
click at [255, 153] on input "text" at bounding box center [262, 159] width 65 height 15
type input "****"
click at [264, 180] on span "Save" at bounding box center [263, 177] width 19 height 14
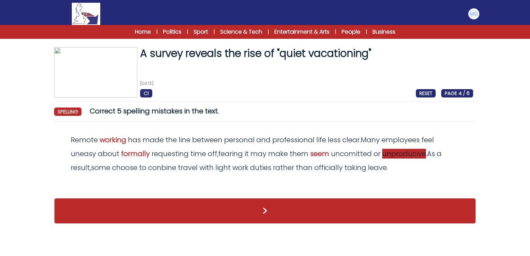
click at [395, 155] on span "unproducive" at bounding box center [404, 154] width 44 height 10
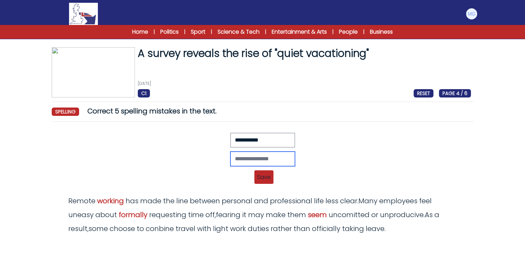
click at [239, 160] on input "text" at bounding box center [262, 159] width 65 height 15
type input "**********"
click at [268, 176] on span "Save" at bounding box center [263, 177] width 19 height 14
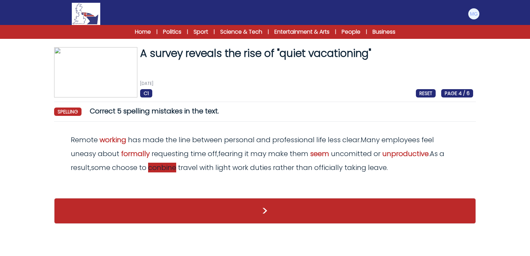
click at [167, 167] on span "conbine" at bounding box center [162, 168] width 28 height 10
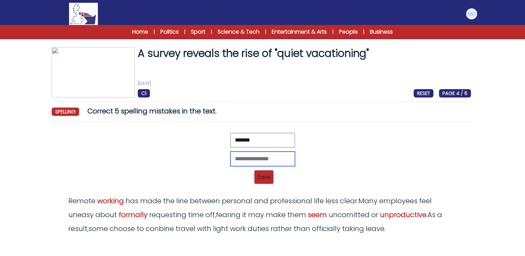
click at [266, 157] on input "text" at bounding box center [262, 159] width 65 height 15
type input "*******"
click at [263, 176] on span "Save" at bounding box center [263, 177] width 19 height 14
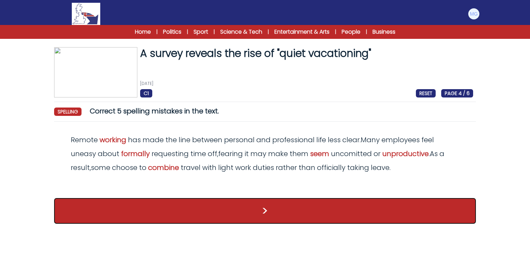
click at [410, 211] on button ">" at bounding box center [265, 211] width 422 height 26
click at [211, 215] on button ">" at bounding box center [265, 211] width 422 height 26
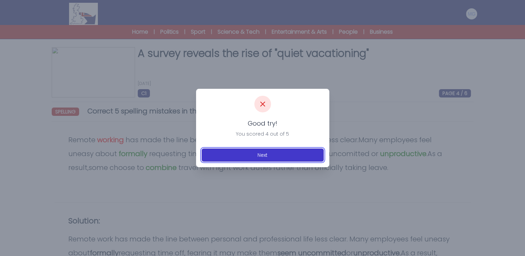
click at [258, 152] on button "Next" at bounding box center [263, 154] width 122 height 13
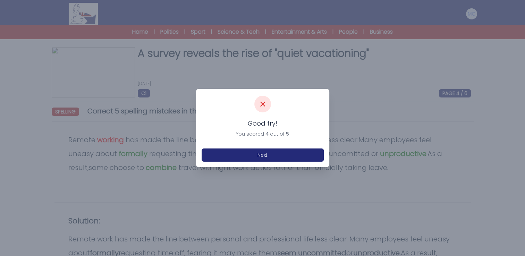
click at [219, 162] on div "Good try! You scored 4 out of 5 Next" at bounding box center [262, 128] width 133 height 78
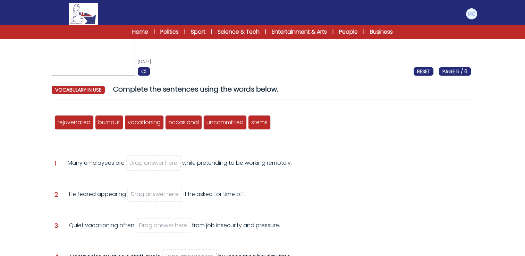
scroll to position [91, 0]
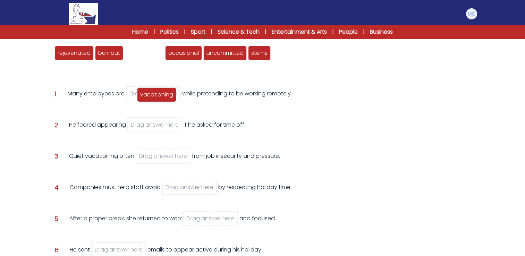
drag, startPoint x: 140, startPoint y: 55, endPoint x: 153, endPoint y: 97, distance: 43.5
click at [153, 97] on span "vacationing" at bounding box center [156, 95] width 33 height 8
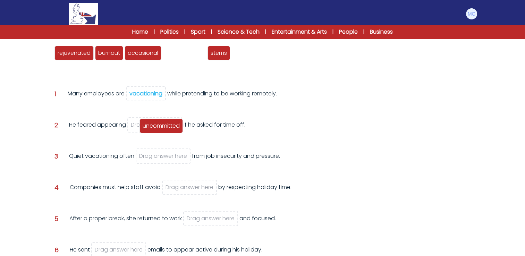
drag, startPoint x: 181, startPoint y: 54, endPoint x: 158, endPoint y: 127, distance: 76.5
click at [158, 127] on span "uncommitted" at bounding box center [161, 126] width 37 height 8
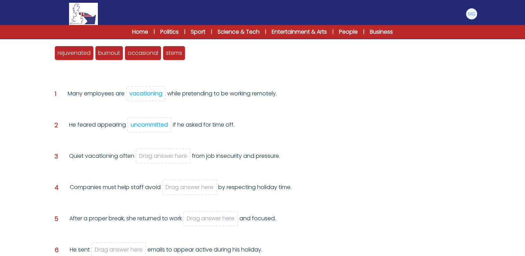
click at [270, 121] on div "Question 2 He feared appearing uncommitted if he asked for time off." at bounding box center [262, 130] width 416 height 19
drag, startPoint x: 173, startPoint y: 54, endPoint x: 179, endPoint y: 165, distance: 110.8
click at [179, 165] on span "stems" at bounding box center [180, 164] width 16 height 8
drag, startPoint x: 171, startPoint y: 57, endPoint x: 168, endPoint y: 154, distance: 97.2
click at [168, 154] on span "stems" at bounding box center [170, 150] width 16 height 8
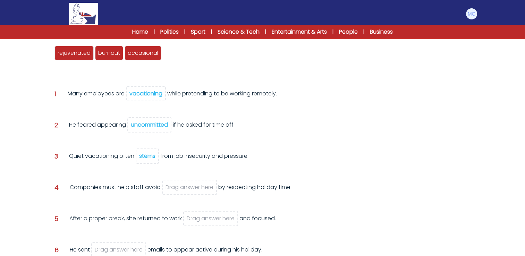
click at [34, 76] on form "A survey reveals the rise of "quiet vacationing" 20th August 2025 C1 RESET PAGE…" at bounding box center [262, 132] width 525 height 391
drag, startPoint x: 110, startPoint y: 56, endPoint x: 205, endPoint y: 191, distance: 165.3
click at [205, 191] on span "burnout" at bounding box center [204, 188] width 22 height 8
click at [37, 145] on form "A survey reveals the rise of "quiet vacationing" 20th August 2025 C1 RESET PAGE…" at bounding box center [262, 132] width 525 height 391
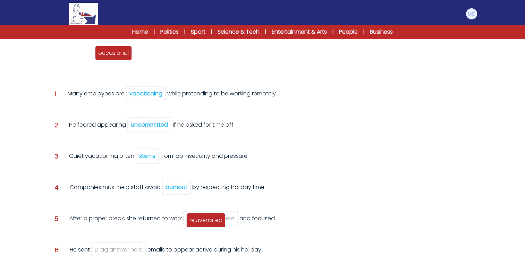
drag, startPoint x: 78, startPoint y: 57, endPoint x: 214, endPoint y: 221, distance: 212.8
click at [214, 221] on div "rejuvenated" at bounding box center [205, 220] width 39 height 15
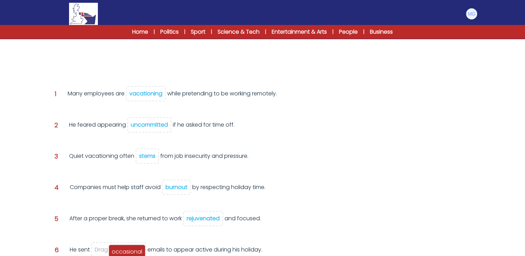
drag, startPoint x: 84, startPoint y: 55, endPoint x: 137, endPoint y: 248, distance: 200.4
click at [138, 253] on span "occasional" at bounding box center [127, 252] width 31 height 8
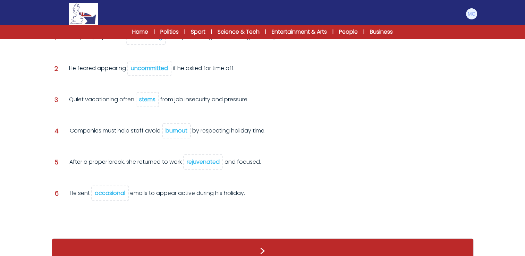
scroll to position [146, 0]
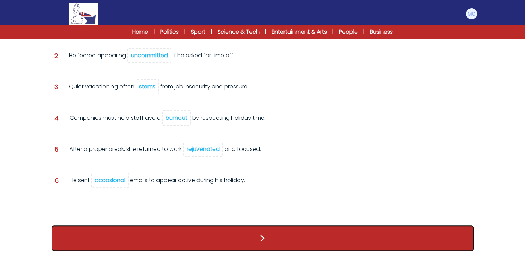
click at [226, 237] on button ">" at bounding box center [263, 238] width 422 height 26
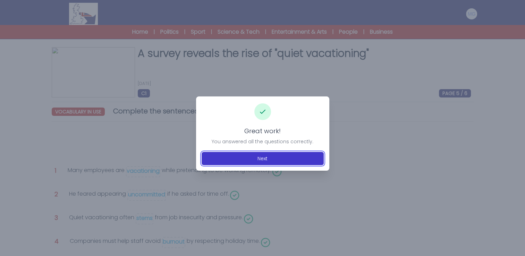
click at [272, 153] on button "Next" at bounding box center [263, 158] width 122 height 13
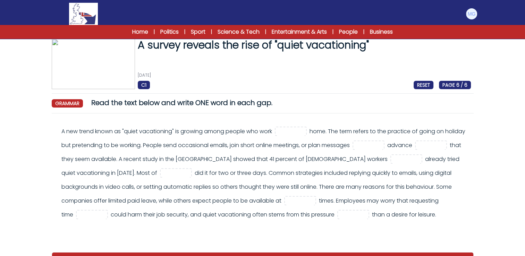
scroll to position [35, 0]
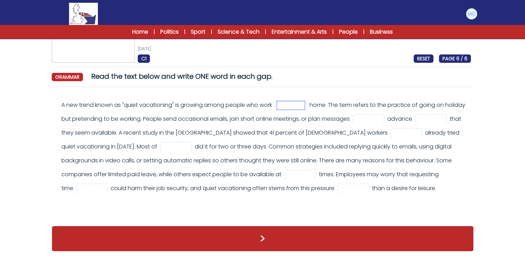
click at [296, 103] on input "text" at bounding box center [291, 105] width 28 height 8
type input "****"
click at [315, 90] on div "A survey reveals the rise of "quiet vacationing" 20th August 2025 C1 RESET PAGE…" at bounding box center [263, 135] width 444 height 246
click at [382, 119] on input "text" at bounding box center [369, 119] width 28 height 8
type input "**"
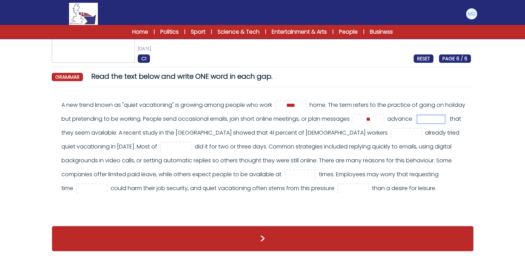
click at [417, 123] on input "text" at bounding box center [431, 119] width 28 height 8
type input "**"
click at [401, 133] on input "text" at bounding box center [406, 133] width 28 height 8
type input "****"
click at [17, 162] on form "A survey reveals the rise of "quiet vacationing" 20th August 2025 C1 RESET PAGE…" at bounding box center [262, 125] width 525 height 265
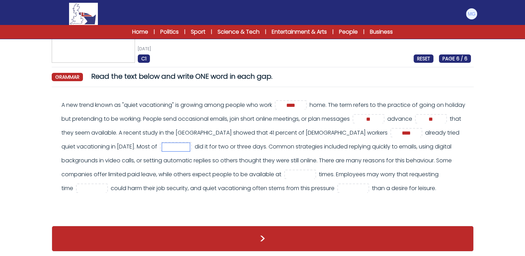
click at [190, 148] on input "text" at bounding box center [176, 147] width 28 height 8
type input "****"
click at [29, 162] on form "A survey reveals the rise of "quiet vacationing" 20th August 2025 C1 RESET PAGE…" at bounding box center [262, 125] width 525 height 265
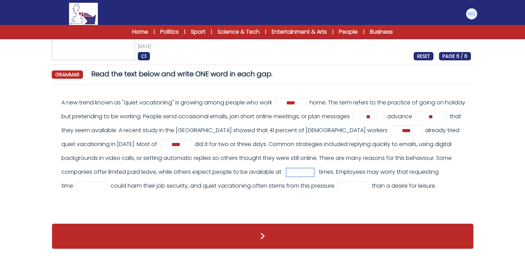
click at [314, 168] on input "text" at bounding box center [300, 172] width 28 height 8
type input "*"
type input "*****"
click at [291, 196] on div "A new trend known as "quiet vacationing" is growing among people who work **** …" at bounding box center [262, 148] width 416 height 104
click at [106, 182] on input "text" at bounding box center [92, 186] width 28 height 8
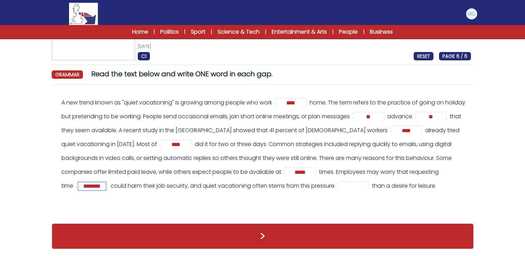
type input "********"
click at [174, 195] on div "A new trend known as "quiet vacationing" is growing among people who work **** …" at bounding box center [262, 148] width 416 height 104
click at [367, 182] on input "text" at bounding box center [353, 186] width 28 height 8
type input "******"
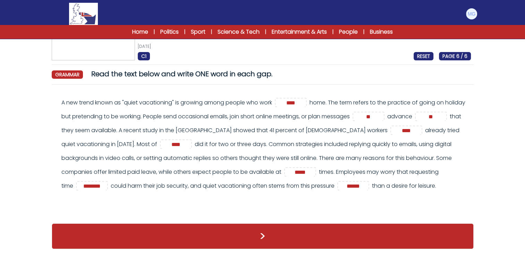
click at [314, 213] on div "A new trend known as "quiet vacationing" is growing among people who work **** …" at bounding box center [263, 153] width 422 height 126
click at [106, 182] on input "********" at bounding box center [92, 186] width 28 height 8
type input "*"
type input "********"
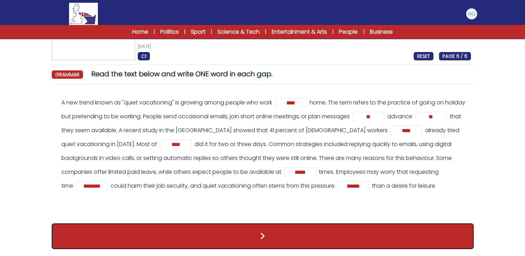
click at [175, 225] on button ">" at bounding box center [263, 236] width 422 height 26
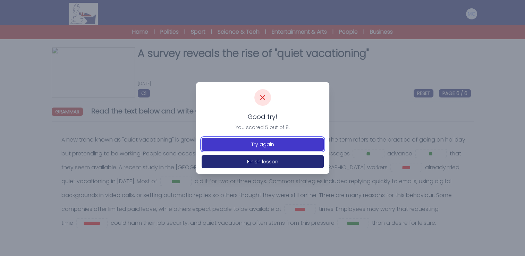
click at [228, 148] on button "Try again" at bounding box center [263, 144] width 122 height 13
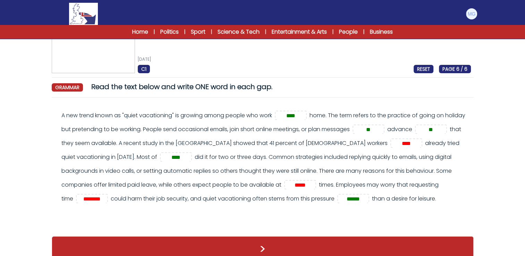
scroll to position [51, 0]
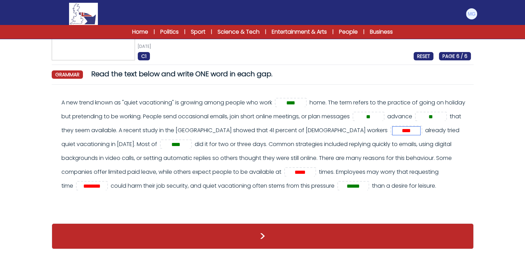
click at [420, 127] on input "****" at bounding box center [406, 131] width 28 height 8
type input "***"
click at [314, 168] on input "*****" at bounding box center [300, 172] width 28 height 8
type input "*"
type input "***"
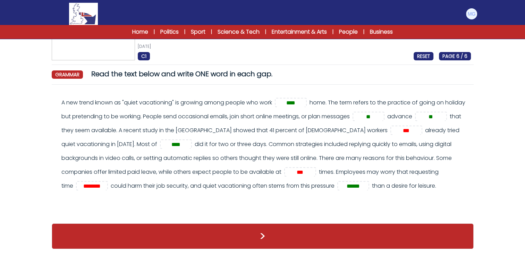
click at [155, 194] on div "A new trend known as "quiet vacationing" is growing among people who work **** …" at bounding box center [262, 148] width 416 height 104
click at [108, 181] on span "********" at bounding box center [92, 185] width 32 height 9
click at [106, 182] on input "********" at bounding box center [92, 186] width 28 height 8
type input "*"
click at [106, 182] on input "text" at bounding box center [92, 186] width 28 height 8
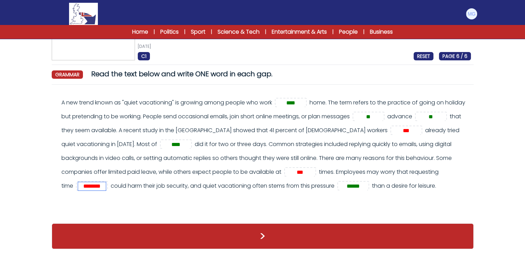
type input "********"
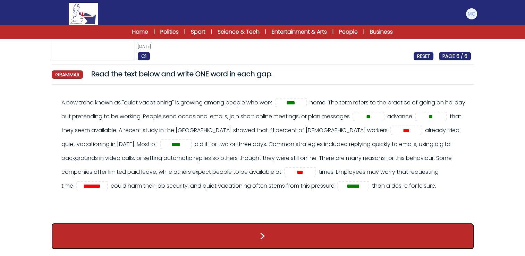
click at [199, 241] on button ">" at bounding box center [263, 236] width 422 height 26
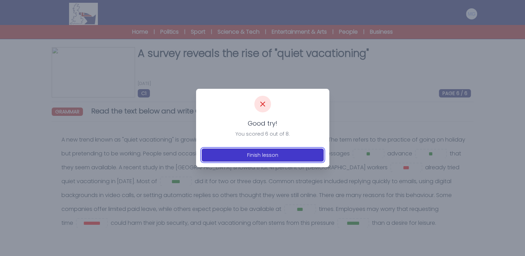
click at [274, 153] on button "Finish lesson" at bounding box center [263, 154] width 122 height 13
click at [280, 160] on button "Finish lesson" at bounding box center [263, 154] width 122 height 13
click at [250, 152] on button "Finish lesson" at bounding box center [263, 154] width 122 height 13
click at [263, 150] on button "Finish lesson" at bounding box center [263, 154] width 122 height 13
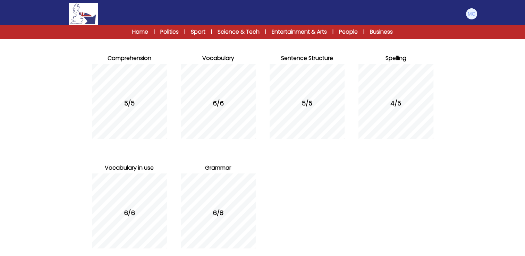
scroll to position [114, 0]
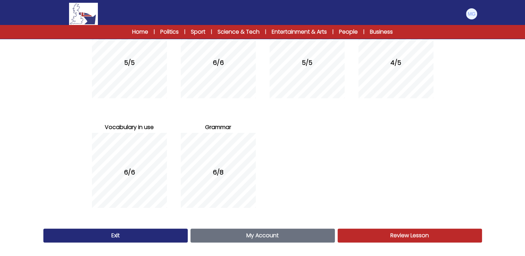
click at [359, 229] on link "Review Lesson Review" at bounding box center [410, 236] width 144 height 14
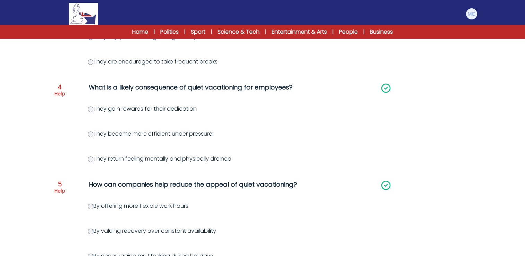
scroll to position [437, 0]
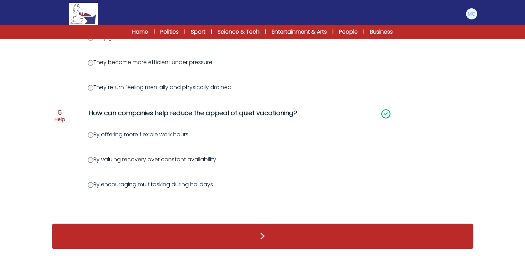
click at [291, 229] on div ">" at bounding box center [263, 236] width 422 height 26
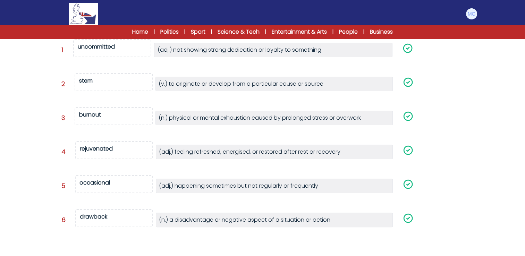
scroll to position [156, 0]
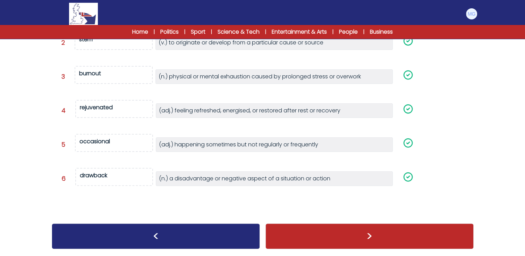
click at [323, 232] on div ">" at bounding box center [369, 236] width 208 height 26
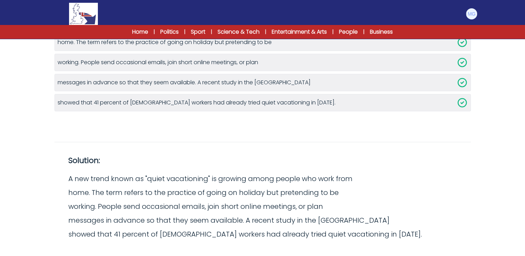
scroll to position [162, 0]
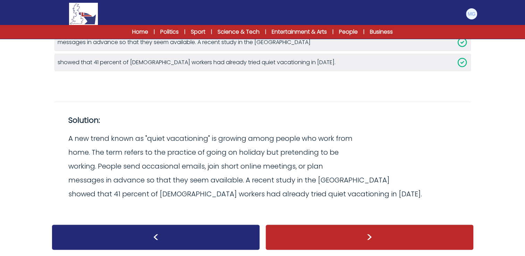
click at [341, 241] on div ">" at bounding box center [369, 237] width 208 height 26
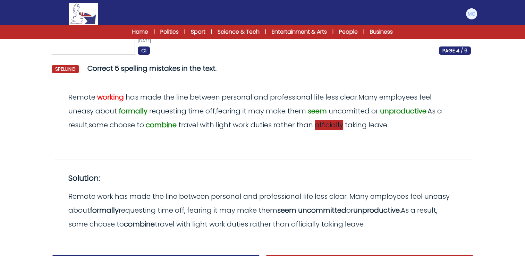
scroll to position [74, 0]
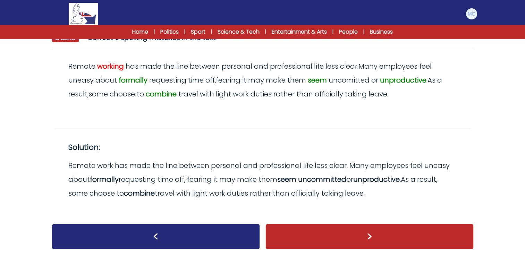
click at [341, 233] on div ">" at bounding box center [369, 237] width 208 height 26
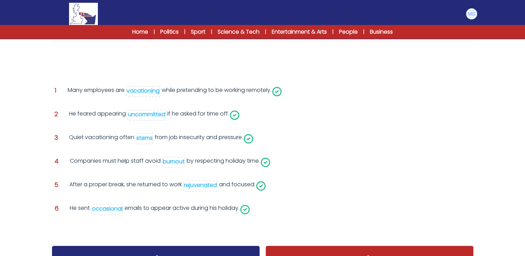
scroll to position [102, 0]
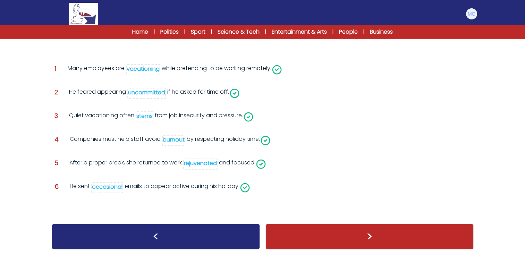
click at [326, 226] on div ">" at bounding box center [369, 237] width 208 height 26
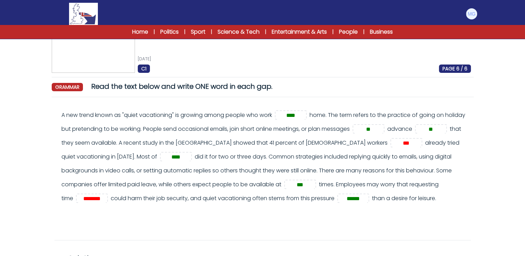
scroll to position [35, 0]
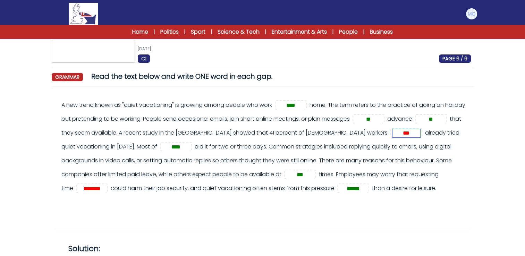
click at [411, 134] on input "***" at bounding box center [406, 133] width 28 height 8
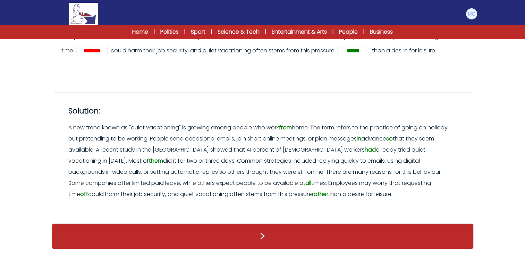
scroll to position [82, 0]
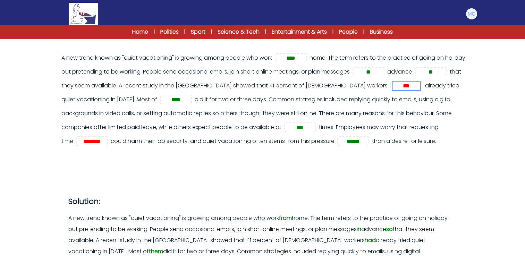
click at [420, 86] on input "***" at bounding box center [406, 86] width 28 height 8
type input "***"
click at [106, 140] on input "********" at bounding box center [92, 141] width 28 height 8
type input "*"
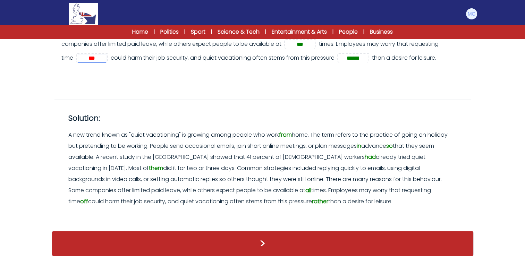
scroll to position [186, 0]
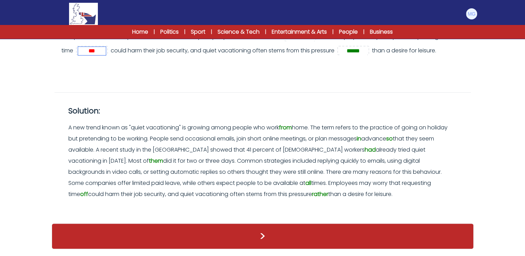
type input "***"
click at [344, 244] on div ">" at bounding box center [263, 236] width 422 height 26
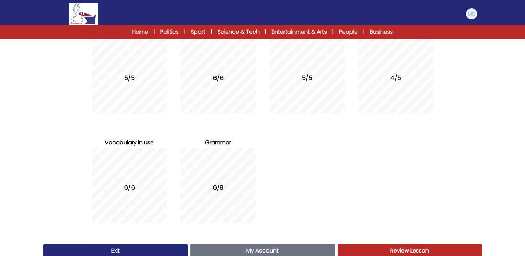
scroll to position [114, 0]
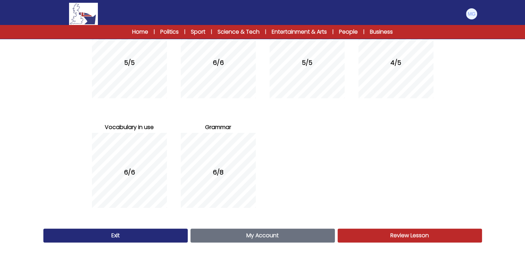
click at [181, 237] on link "Exit" at bounding box center [115, 236] width 144 height 14
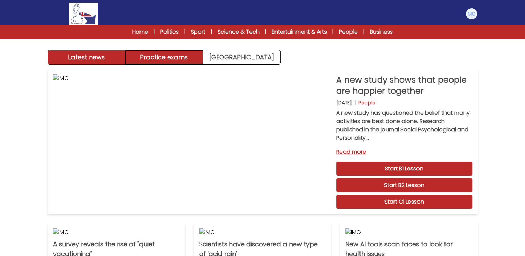
click at [189, 56] on button "Practice exams" at bounding box center [164, 57] width 78 height 14
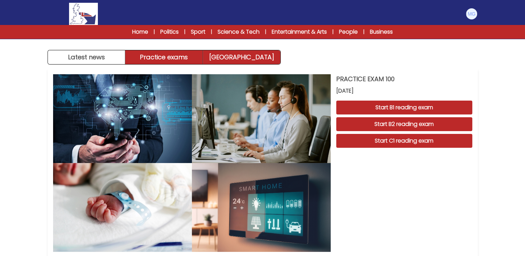
click at [230, 60] on link "[GEOGRAPHIC_DATA]" at bounding box center [241, 57] width 77 height 14
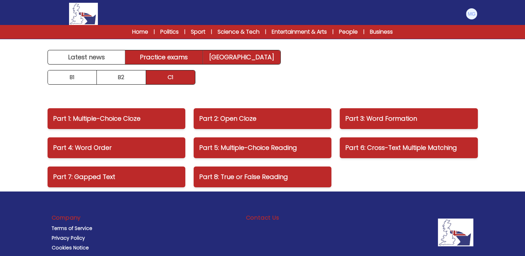
click at [167, 63] on link "Practice exams" at bounding box center [164, 57] width 78 height 14
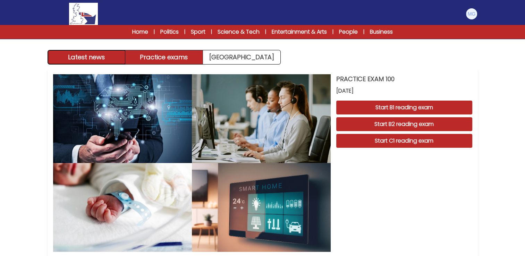
click at [106, 59] on button "Latest news" at bounding box center [87, 57] width 78 height 14
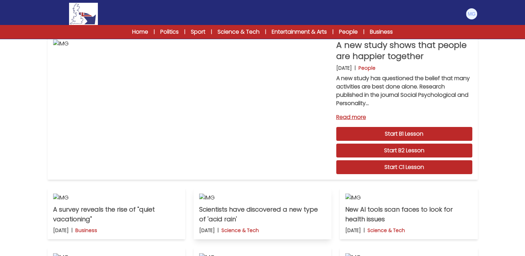
scroll to position [208, 0]
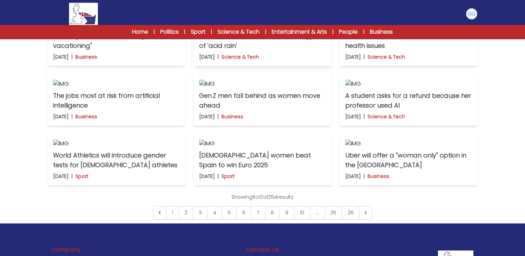
click at [229, 28] on img at bounding box center [262, 24] width 127 height 8
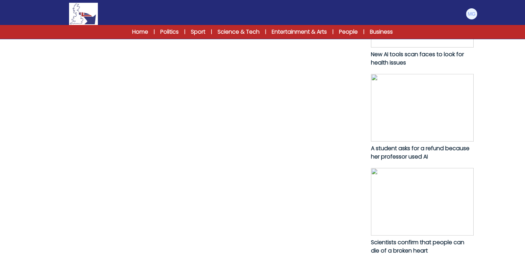
scroll to position [486, 0]
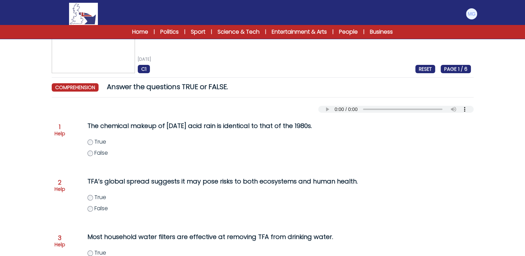
scroll to position [35, 0]
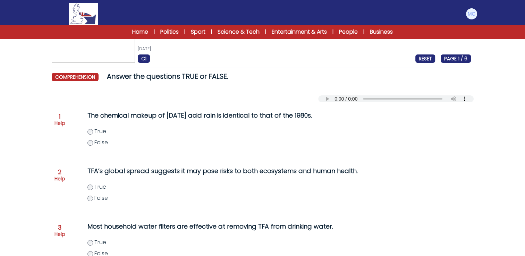
click at [31, 141] on form "Scientists have discovered a new type of 'acid rain' [DATE] C1 RESET PAGE 1 / 6…" at bounding box center [262, 219] width 525 height 453
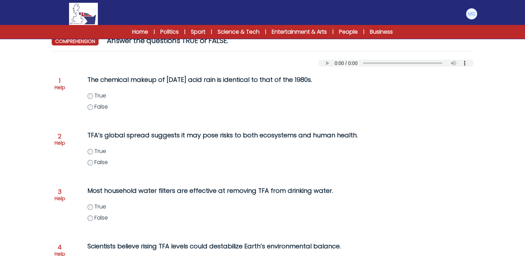
scroll to position [69, 0]
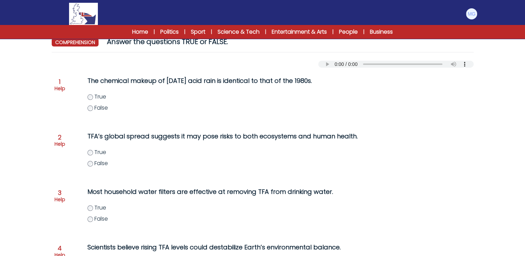
click at [53, 153] on div "Question 1 Help The chemical makeup of today’s acid rain is identical to that o…" at bounding box center [263, 220] width 422 height 304
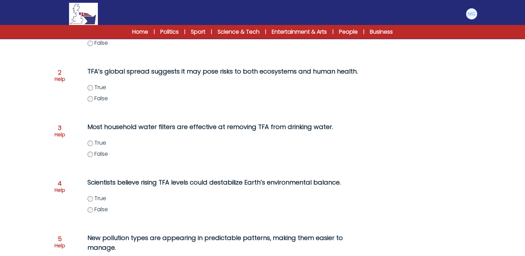
scroll to position [173, 0]
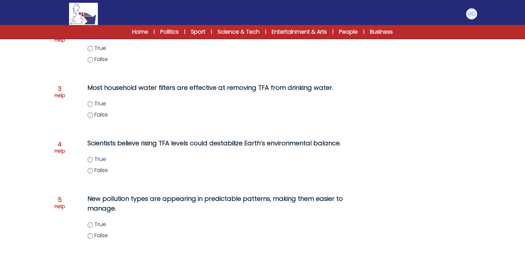
click at [48, 114] on div "Scientists have discovered a new type of 'acid rain' 14th August 2025 C1 RESET …" at bounding box center [263, 90] width 444 height 433
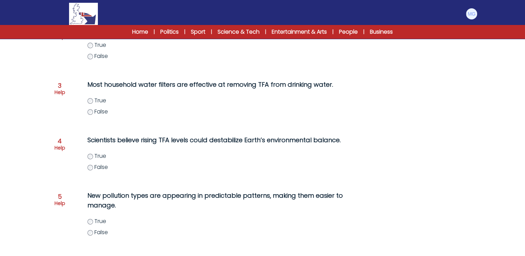
scroll to position [174, 0]
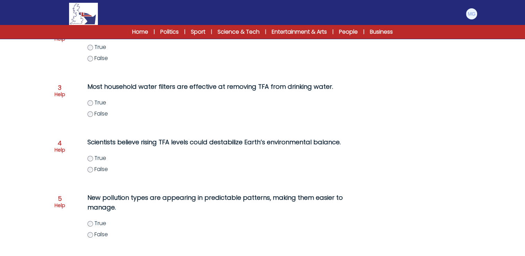
click at [195, 152] on div "Scientists believe rising TFA levels could destabilize Earth’s environmental ba…" at bounding box center [221, 160] width 295 height 50
click at [39, 199] on form "Scientists have discovered a new type of 'acid rain' 14th August 2025 C1 RESET …" at bounding box center [262, 79] width 525 height 453
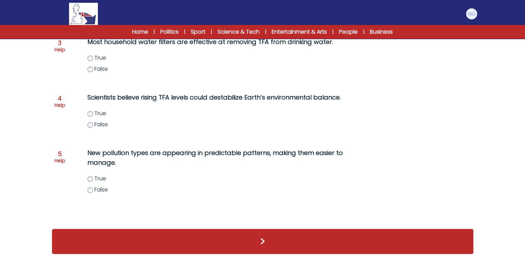
scroll to position [224, 0]
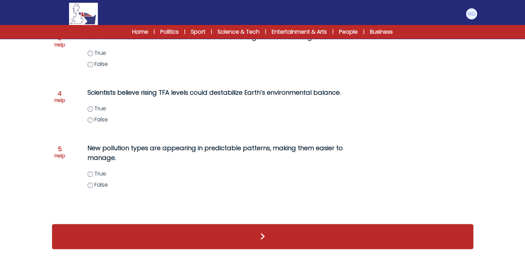
click at [49, 183] on div "Scientists have discovered a new type of 'acid rain' 14th August 2025 C1 RESET …" at bounding box center [263, 39] width 444 height 433
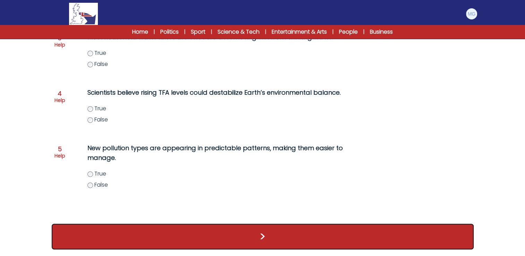
click at [240, 241] on button ">" at bounding box center [263, 237] width 422 height 26
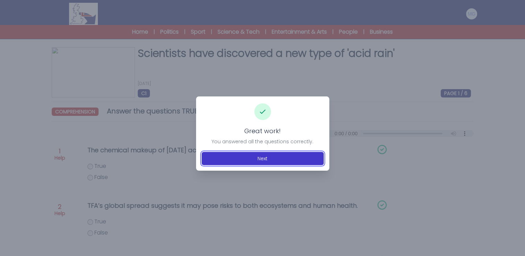
click at [228, 159] on button "Next" at bounding box center [263, 158] width 122 height 13
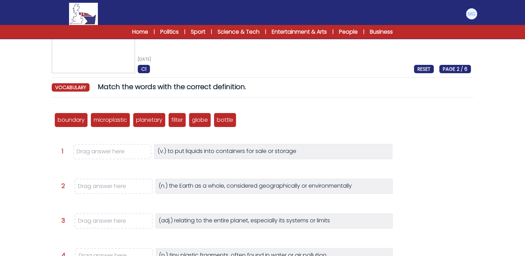
scroll to position [35, 0]
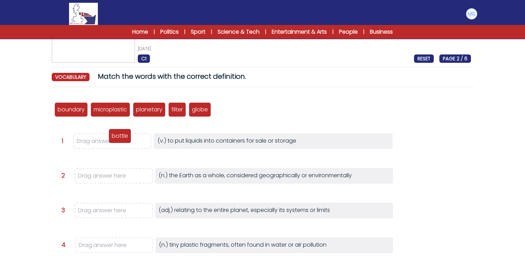
drag, startPoint x: 224, startPoint y: 112, endPoint x: 119, endPoint y: 138, distance: 108.4
click at [119, 138] on p "bottle" at bounding box center [120, 136] width 16 height 8
drag, startPoint x: 307, startPoint y: 99, endPoint x: 303, endPoint y: 99, distance: 4.6
click at [307, 99] on div "boundary microplastic planetary filter globe bottle" at bounding box center [262, 109] width 416 height 23
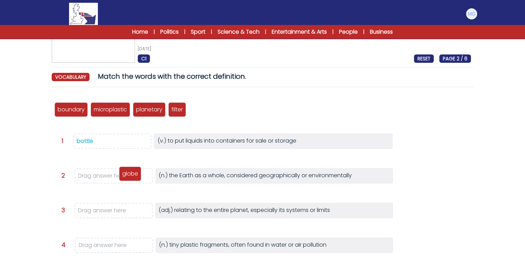
drag, startPoint x: 195, startPoint y: 110, endPoint x: 120, endPoint y: 177, distance: 100.7
click at [122, 177] on p "globe" at bounding box center [130, 174] width 16 height 8
click at [37, 164] on form "Scientists have discovered a new type of 'acid rain' 14th August 2025 C1 RESET …" at bounding box center [262, 192] width 525 height 399
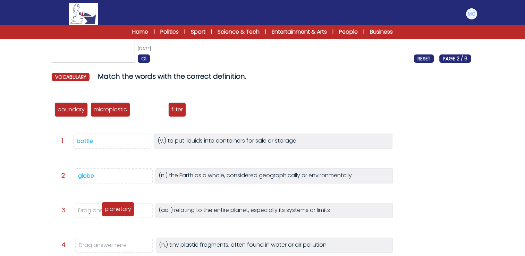
drag, startPoint x: 162, startPoint y: 112, endPoint x: 131, endPoint y: 211, distance: 104.3
click at [131, 211] on p "planetary" at bounding box center [118, 209] width 26 height 8
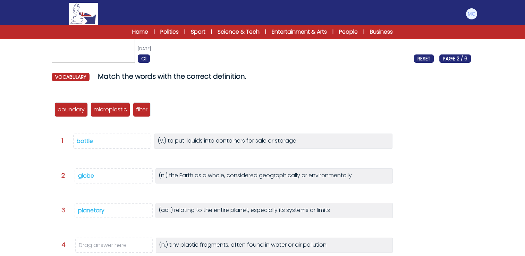
click at [56, 188] on div "boundary microplastic planetary filter globe bottle Question 1 >" at bounding box center [263, 223] width 422 height 260
drag, startPoint x: 100, startPoint y: 110, endPoint x: 97, endPoint y: 246, distance: 136.0
click at [97, 245] on p "microplastic" at bounding box center [105, 241] width 33 height 8
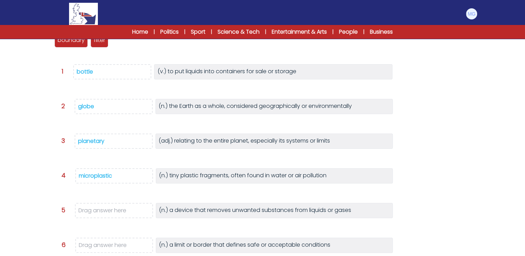
scroll to position [69, 0]
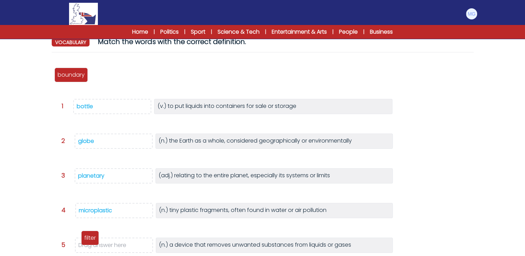
drag, startPoint x: 97, startPoint y: 75, endPoint x: 89, endPoint y: 240, distance: 165.0
click at [89, 240] on p "filter" at bounding box center [89, 238] width 11 height 8
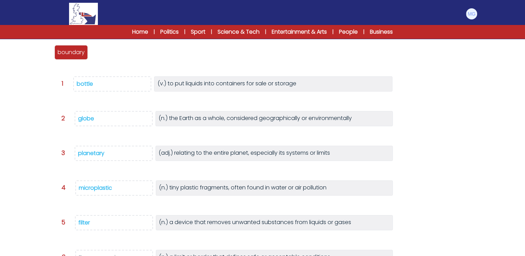
scroll to position [104, 0]
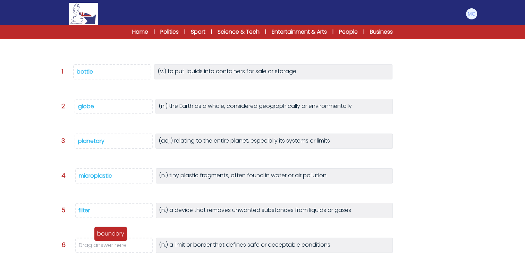
drag, startPoint x: 65, startPoint y: 43, endPoint x: 107, endPoint y: 238, distance: 200.3
click at [107, 238] on p "boundary" at bounding box center [110, 234] width 27 height 8
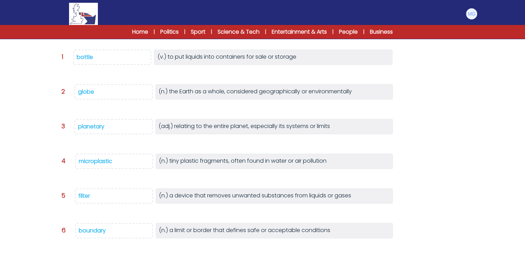
click at [56, 175] on div "boundary microplastic planetary filter globe bottle Question 1 >" at bounding box center [263, 146] width 422 height 246
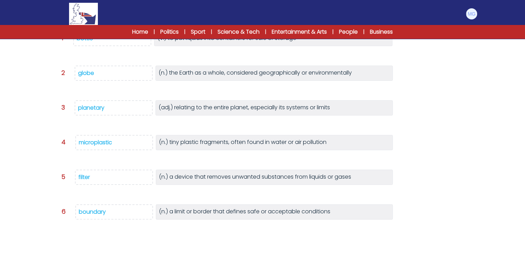
scroll to position [160, 0]
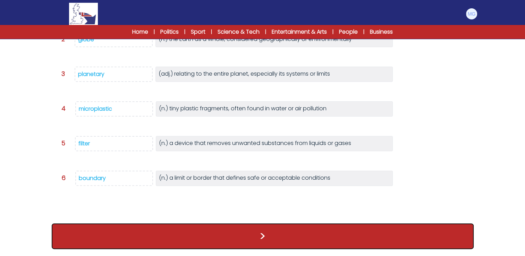
click at [275, 237] on button ">" at bounding box center [263, 236] width 422 height 26
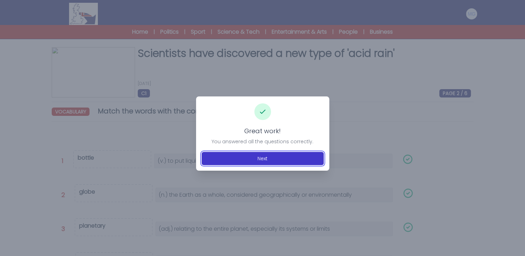
click at [250, 157] on button "Next" at bounding box center [263, 158] width 122 height 13
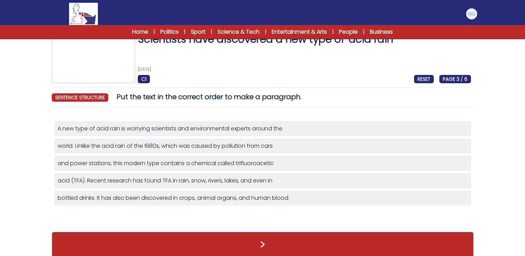
scroll to position [22, 0]
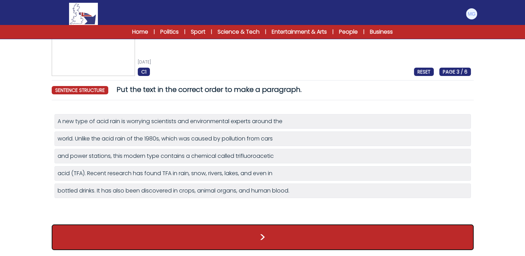
click at [267, 232] on button ">" at bounding box center [263, 237] width 422 height 26
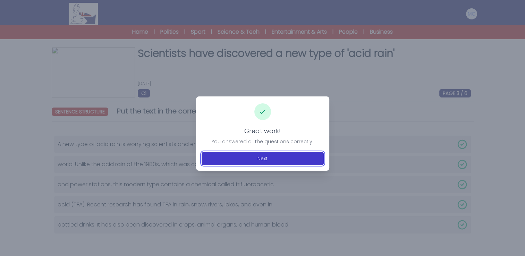
click at [253, 157] on button "Next" at bounding box center [263, 158] width 122 height 13
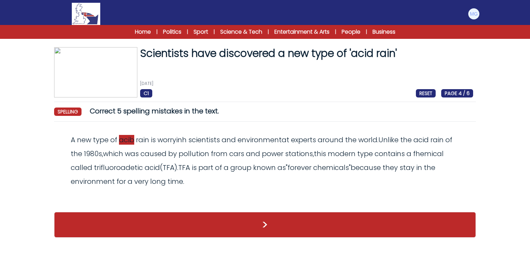
click at [124, 140] on span "acib" at bounding box center [126, 140] width 15 height 10
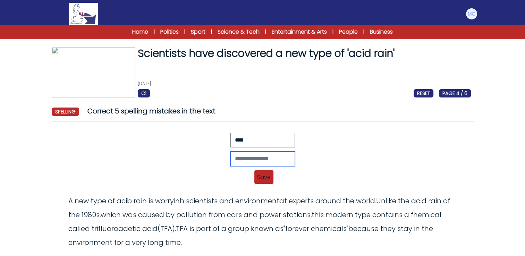
click at [240, 153] on input "text" at bounding box center [262, 159] width 65 height 15
type input "****"
click at [258, 173] on span "Save" at bounding box center [263, 177] width 19 height 14
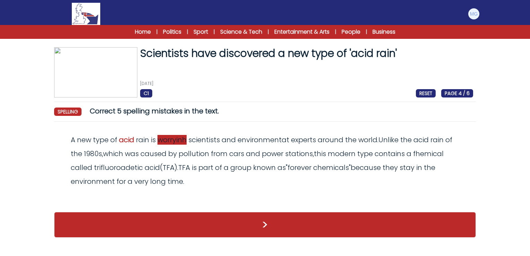
click at [179, 140] on span "worryinh" at bounding box center [171, 140] width 29 height 10
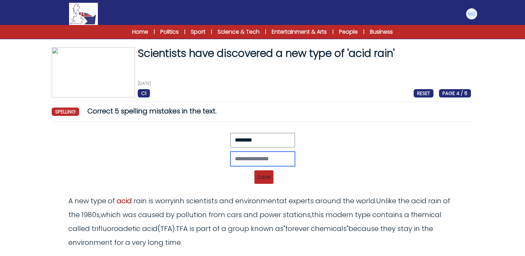
click at [251, 157] on input "text" at bounding box center [262, 159] width 65 height 15
type input "********"
click at [256, 172] on span "Save" at bounding box center [263, 177] width 19 height 14
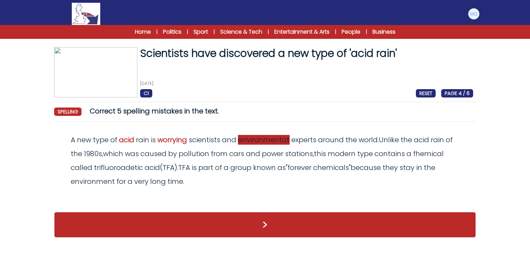
click at [288, 140] on span "environmentat" at bounding box center [264, 140] width 52 height 10
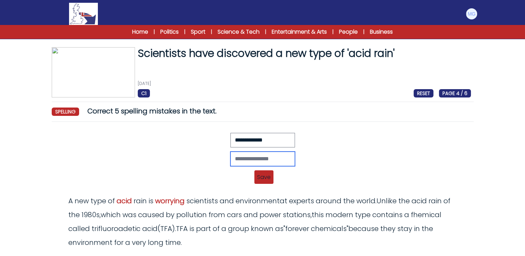
click at [272, 156] on input "text" at bounding box center [262, 159] width 65 height 15
type input "**********"
click at [267, 177] on span "Save" at bounding box center [263, 177] width 19 height 14
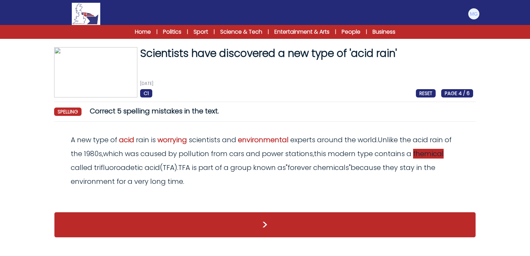
click at [417, 154] on span "fhemical" at bounding box center [428, 154] width 31 height 10
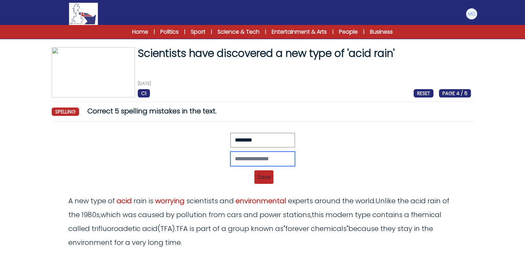
click at [239, 157] on input "text" at bounding box center [262, 159] width 65 height 15
type input "********"
click at [259, 178] on span "Save" at bounding box center [263, 177] width 19 height 14
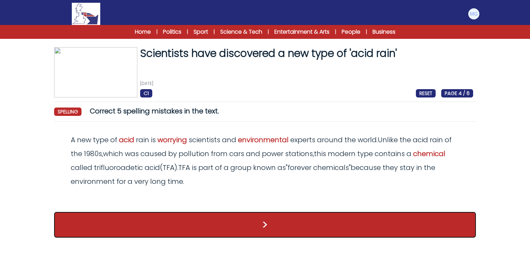
drag, startPoint x: 276, startPoint y: 221, endPoint x: 263, endPoint y: 217, distance: 14.3
click at [276, 221] on button ">" at bounding box center [265, 225] width 422 height 26
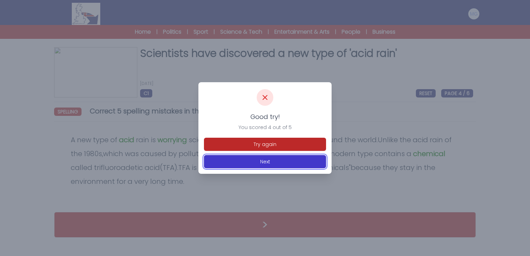
click at [269, 162] on button "Next" at bounding box center [265, 161] width 122 height 13
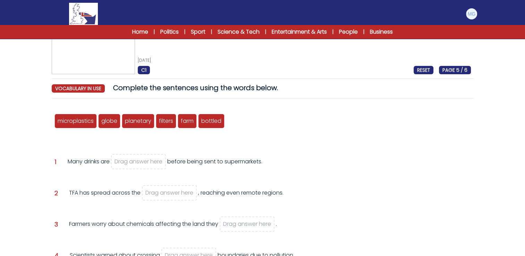
scroll to position [35, 0]
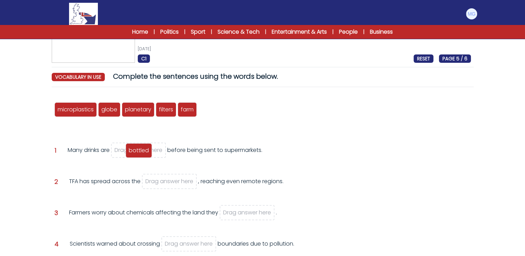
drag, startPoint x: 208, startPoint y: 111, endPoint x: 137, endPoint y: 151, distance: 81.5
click at [136, 152] on span "bottled" at bounding box center [139, 150] width 20 height 8
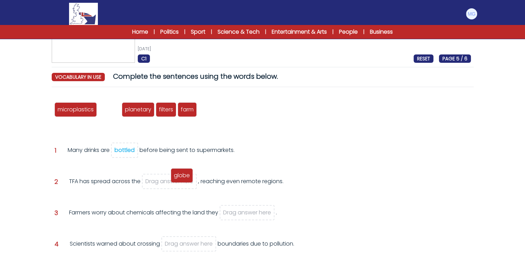
drag, startPoint x: 111, startPoint y: 109, endPoint x: 178, endPoint y: 184, distance: 100.0
click at [178, 179] on span "globe" at bounding box center [182, 175] width 16 height 8
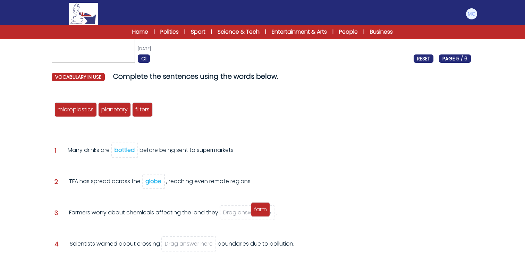
drag, startPoint x: 164, startPoint y: 110, endPoint x: 254, endPoint y: 219, distance: 141.7
click at [254, 213] on span "farm" at bounding box center [260, 209] width 13 height 8
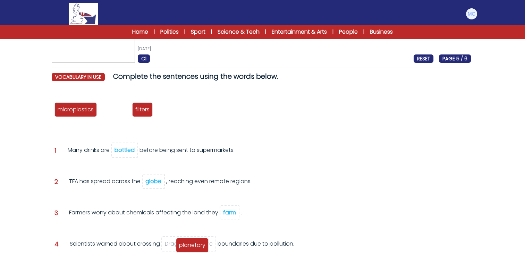
drag, startPoint x: 115, startPoint y: 108, endPoint x: 145, endPoint y: 210, distance: 106.8
click at [192, 241] on span "planetary" at bounding box center [192, 245] width 26 height 8
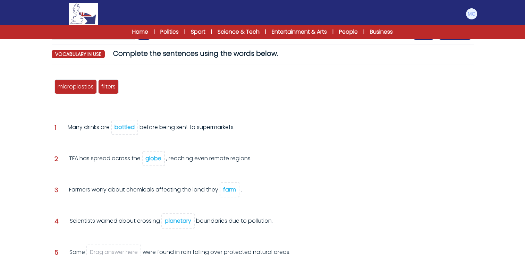
scroll to position [69, 0]
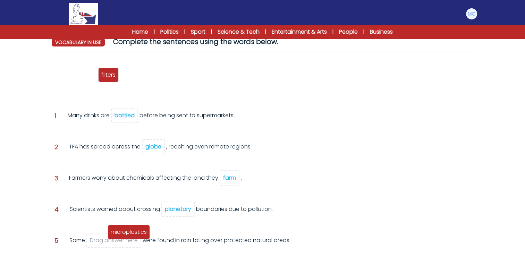
drag, startPoint x: 68, startPoint y: 71, endPoint x: 110, endPoint y: 231, distance: 165.3
click at [111, 234] on span "microplastics" at bounding box center [129, 232] width 36 height 8
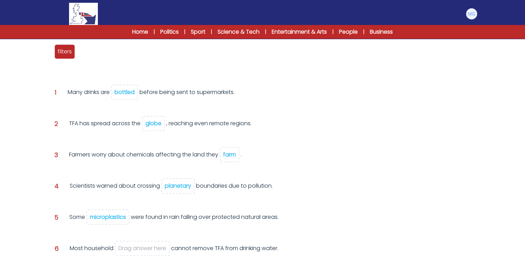
scroll to position [104, 0]
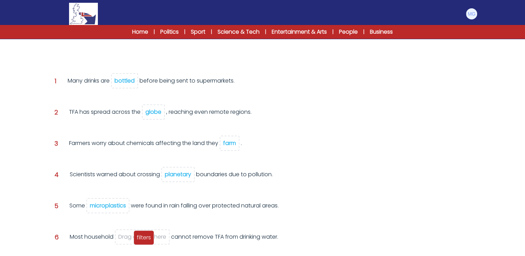
drag, startPoint x: 62, startPoint y: 43, endPoint x: 141, endPoint y: 238, distance: 210.3
click at [141, 238] on span "filters" at bounding box center [144, 237] width 14 height 8
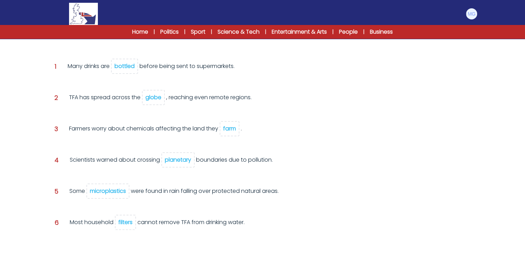
scroll to position [146, 0]
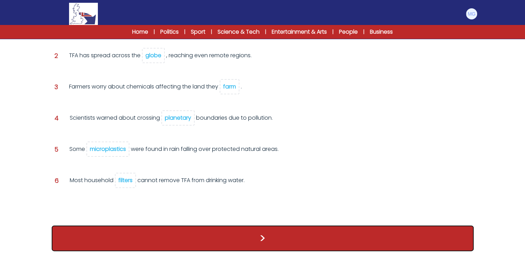
drag, startPoint x: 255, startPoint y: 232, endPoint x: 243, endPoint y: 221, distance: 16.7
click at [255, 233] on button ">" at bounding box center [263, 238] width 422 height 26
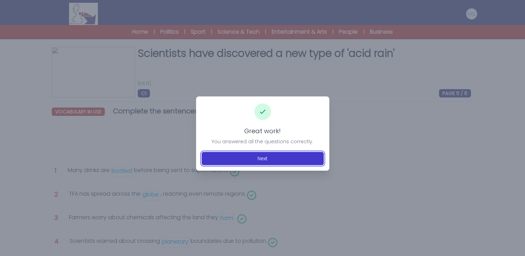
click at [228, 160] on button "Next" at bounding box center [263, 158] width 122 height 13
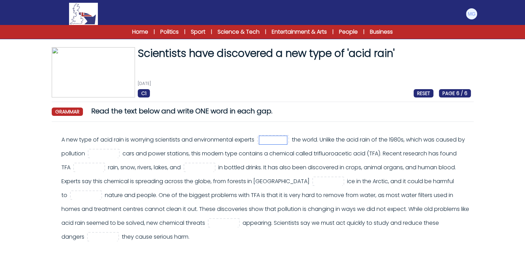
click at [271, 139] on input "text" at bounding box center [273, 140] width 28 height 8
type input "******"
click at [333, 138] on div "A new type of acid rain is worrying scientists and environmental experts ******…" at bounding box center [265, 188] width 409 height 111
click at [118, 156] on input "text" at bounding box center [104, 154] width 28 height 8
type input "****"
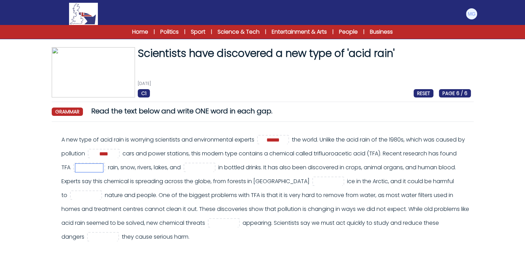
click at [103, 170] on input "text" at bounding box center [89, 168] width 28 height 8
type input "**"
click at [213, 171] on input "text" at bounding box center [200, 168] width 28 height 8
type input "****"
click at [237, 191] on div "A new type of acid rain is worrying scientists and environmental experts ******…" at bounding box center [265, 188] width 409 height 111
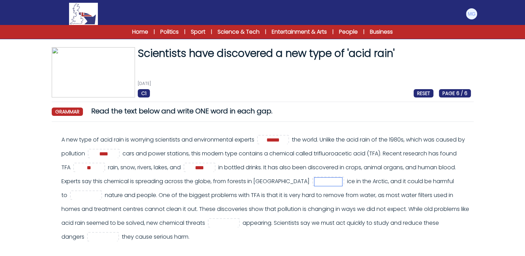
click at [342, 182] on input "text" at bounding box center [328, 182] width 28 height 8
type input "**"
click at [329, 204] on div "A new type of acid rain is worrying scientists and environmental experts ******…" at bounding box center [265, 188] width 409 height 111
click at [100, 194] on input "text" at bounding box center [86, 195] width 28 height 8
type input "****"
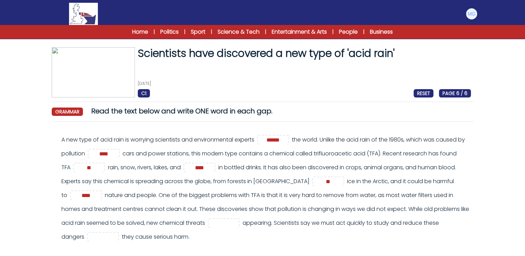
click at [105, 193] on div "A new type of acid rain is worrying scientists and environmental experts ******…" at bounding box center [265, 188] width 409 height 111
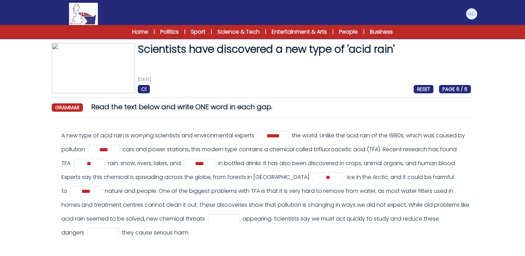
scroll to position [35, 0]
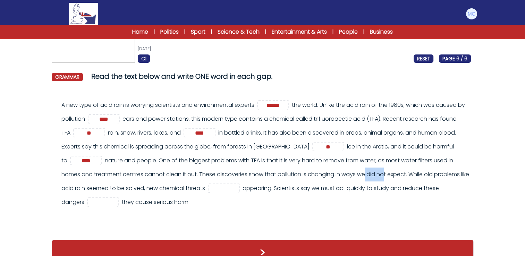
drag, startPoint x: 442, startPoint y: 160, endPoint x: 465, endPoint y: 160, distance: 22.6
click at [465, 160] on div "A new type of acid rain is worrying scientists and environmental experts ******…" at bounding box center [265, 153] width 409 height 111
drag, startPoint x: 465, startPoint y: 160, endPoint x: 400, endPoint y: 182, distance: 68.1
click at [400, 182] on div "A new type of acid rain is worrying scientists and environmental experts ******…" at bounding box center [265, 153] width 409 height 111
click at [165, 191] on div "A new type of acid rain is worrying scientists and environmental experts ******…" at bounding box center [265, 153] width 409 height 111
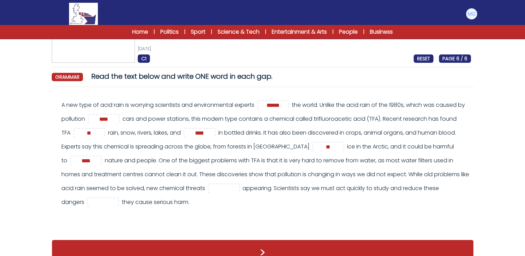
drag, startPoint x: 165, startPoint y: 191, endPoint x: 239, endPoint y: 198, distance: 74.5
click at [239, 200] on div "A new type of acid rain is worrying scientists and environmental experts ******…" at bounding box center [265, 153] width 409 height 111
click at [238, 188] on input "text" at bounding box center [224, 189] width 28 height 8
type input "***"
click at [299, 209] on div "A new type of acid rain is worrying scientists and environmental experts ******…" at bounding box center [265, 153] width 409 height 111
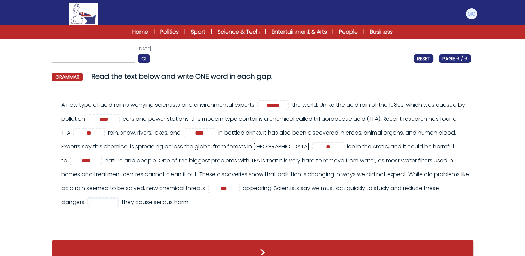
click at [117, 201] on input "text" at bounding box center [103, 202] width 28 height 8
type input "******"
click at [201, 240] on div ">" at bounding box center [263, 253] width 422 height 40
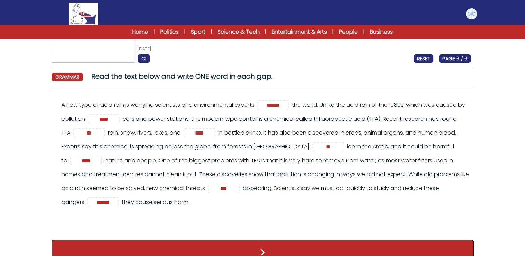
click at [205, 241] on button ">" at bounding box center [263, 253] width 422 height 26
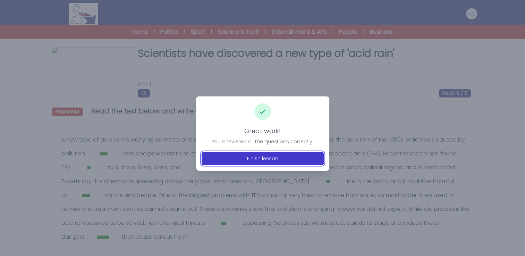
click at [278, 157] on button "Finish lesson" at bounding box center [263, 158] width 122 height 13
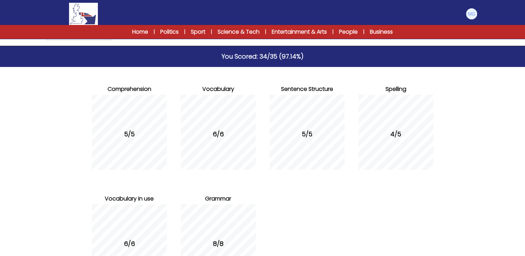
scroll to position [104, 0]
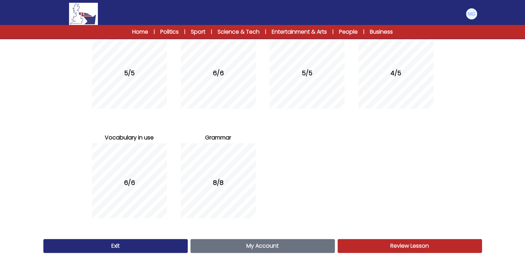
click at [409, 245] on span "Review Lesson" at bounding box center [409, 246] width 39 height 8
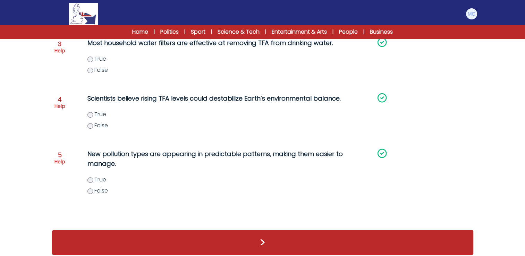
scroll to position [224, 0]
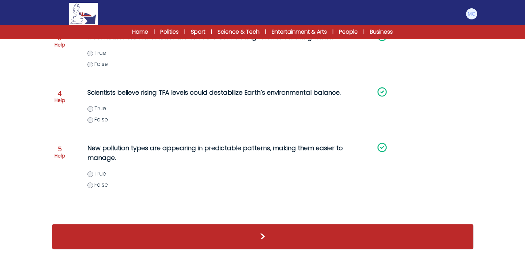
click at [322, 237] on div ">" at bounding box center [263, 237] width 422 height 26
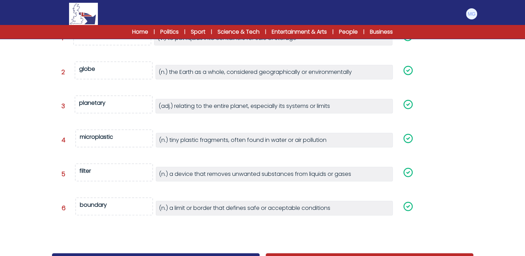
scroll to position [156, 0]
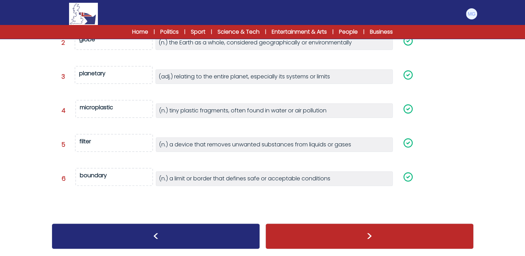
click at [333, 228] on div ">" at bounding box center [369, 236] width 208 height 26
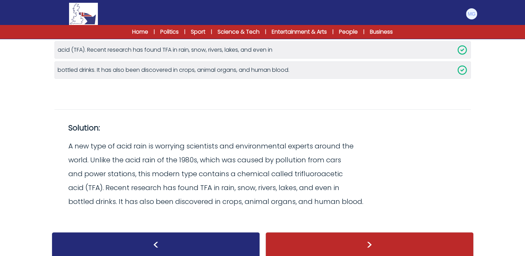
scroll to position [162, 0]
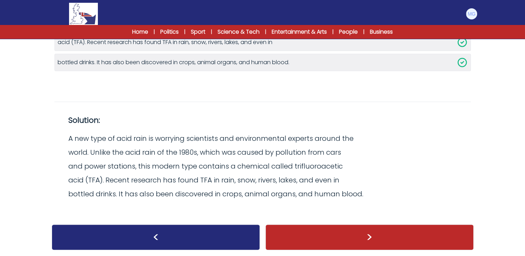
click at [359, 229] on div ">" at bounding box center [369, 237] width 208 height 26
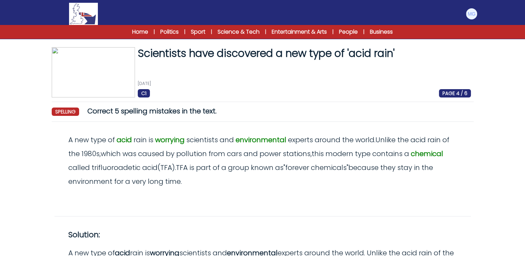
click at [129, 30] on div "Home | Politics | Sport | Science & Tech | Entertainment & Arts | People | Busi…" at bounding box center [262, 32] width 311 height 8
click at [133, 33] on link "Home" at bounding box center [140, 32] width 16 height 8
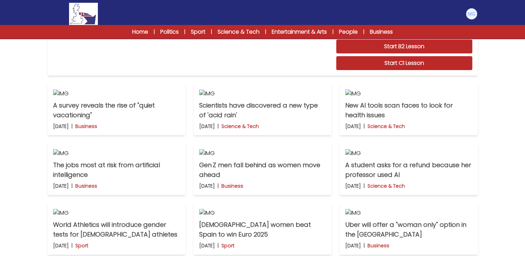
scroll to position [278, 0]
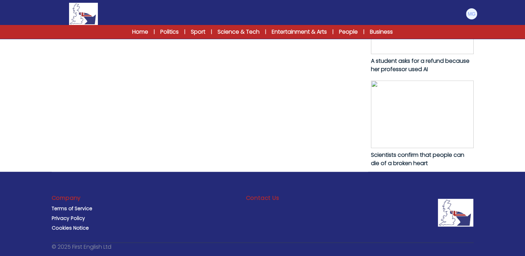
scroll to position [489, 0]
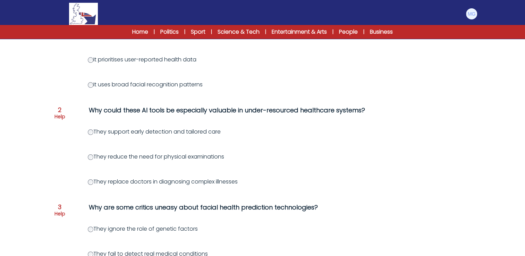
scroll to position [135, 0]
click at [57, 140] on div "Question 1 Help What does FaceAge’s focus on subtle facial features suggest abo…" at bounding box center [263, 253] width 422 height 502
drag, startPoint x: 57, startPoint y: 140, endPoint x: 50, endPoint y: 166, distance: 26.7
click at [50, 166] on div "New AI tools scan faces to look for health issues 13th August 2025 C1 RESET PAG…" at bounding box center [263, 229] width 444 height 632
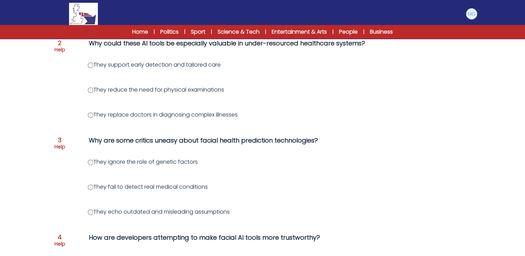
scroll to position [202, 0]
click at [73, 209] on div "Question 1 Help What does FaceAge’s focus on subtle facial features suggest abo…" at bounding box center [263, 186] width 422 height 502
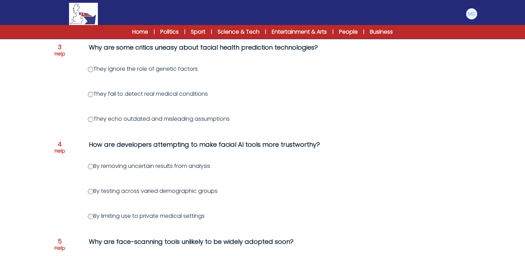
scroll to position [329, 0]
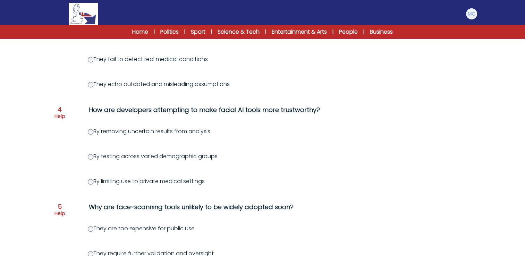
click at [49, 151] on div "New AI tools scan faces to look for health issues 13th August 2025 C1 RESET PAG…" at bounding box center [263, 34] width 444 height 632
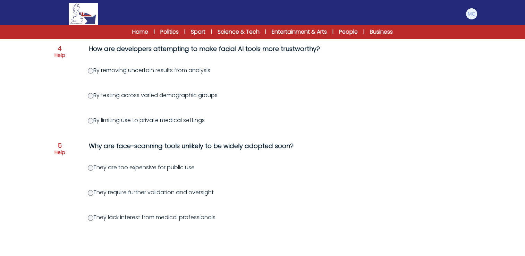
scroll to position [389, 0]
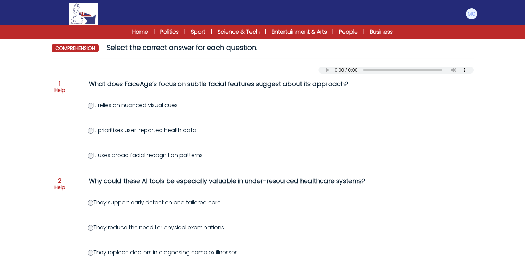
scroll to position [64, 0]
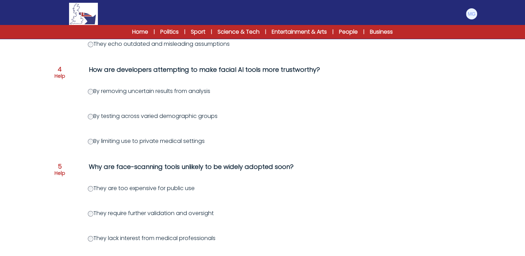
scroll to position [428, 0]
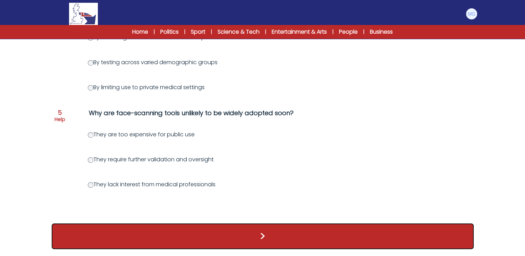
drag, startPoint x: 274, startPoint y: 236, endPoint x: 271, endPoint y: 235, distance: 3.5
click at [275, 236] on button ">" at bounding box center [263, 236] width 422 height 26
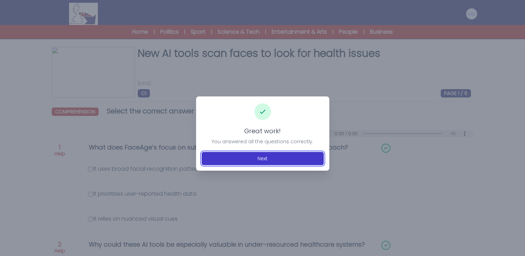
click at [264, 159] on button "Next" at bounding box center [263, 158] width 122 height 13
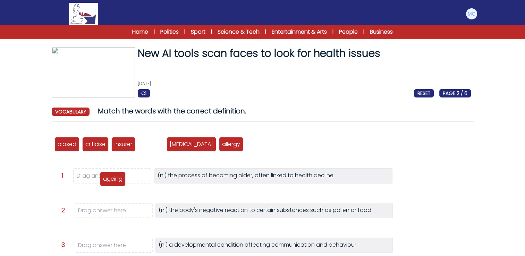
drag, startPoint x: 157, startPoint y: 146, endPoint x: 119, endPoint y: 181, distance: 51.6
click at [119, 181] on p "ageing" at bounding box center [112, 179] width 19 height 8
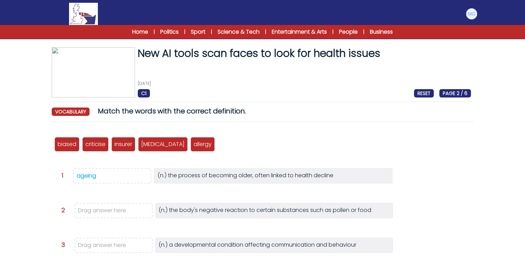
click at [264, 140] on div "biased criticise insurer ageing autism allergy" at bounding box center [262, 144] width 416 height 23
drag, startPoint x: 179, startPoint y: 146, endPoint x: 125, endPoint y: 207, distance: 82.1
click at [140, 207] on p "allergy" at bounding box center [149, 206] width 18 height 8
click at [24, 186] on form "New AI tools scan faces to look for health issues 13th August 2025 C1 RESET PAG…" at bounding box center [262, 227] width 525 height 399
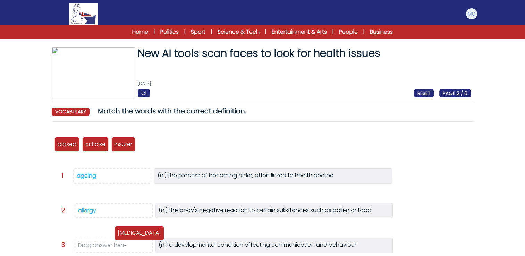
drag, startPoint x: 155, startPoint y: 146, endPoint x: 132, endPoint y: 246, distance: 102.1
click at [132, 237] on p "autism" at bounding box center [139, 233] width 43 height 8
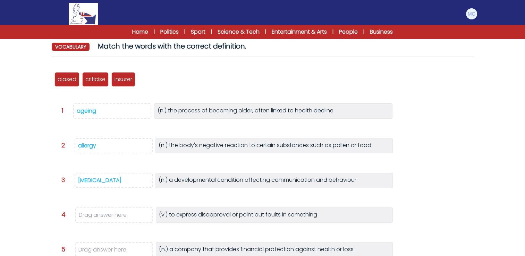
scroll to position [69, 0]
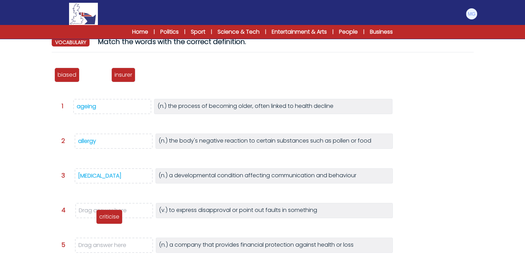
drag, startPoint x: 90, startPoint y: 73, endPoint x: 92, endPoint y: 198, distance: 124.5
click at [104, 215] on p "criticise" at bounding box center [109, 217] width 20 height 8
drag, startPoint x: 97, startPoint y: 78, endPoint x: 113, endPoint y: 212, distance: 134.8
click at [113, 212] on p "criticise" at bounding box center [111, 209] width 20 height 8
drag, startPoint x: 92, startPoint y: 76, endPoint x: 115, endPoint y: 250, distance: 175.7
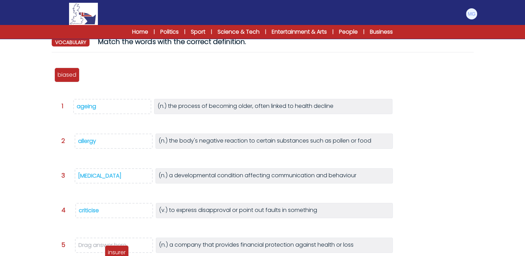
click at [115, 252] on p "insurer" at bounding box center [117, 252] width 18 height 8
click at [34, 148] on form "New AI tools scan faces to look for health issues 13th August 2025 C1 RESET PAG…" at bounding box center [262, 157] width 525 height 399
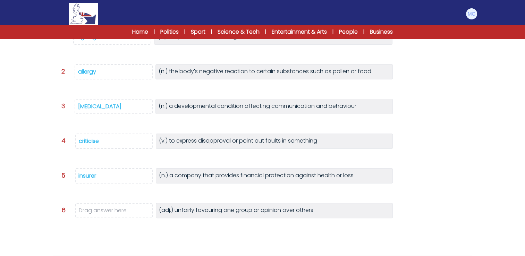
scroll to position [104, 0]
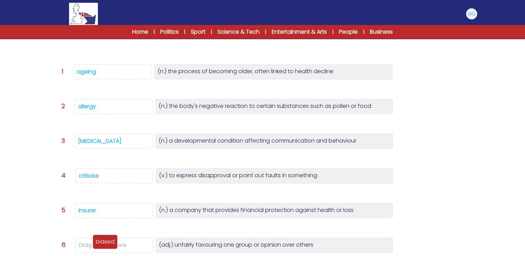
drag, startPoint x: 62, startPoint y: 44, endPoint x: 101, endPoint y: 246, distance: 206.2
click at [101, 246] on p "biased" at bounding box center [105, 242] width 19 height 8
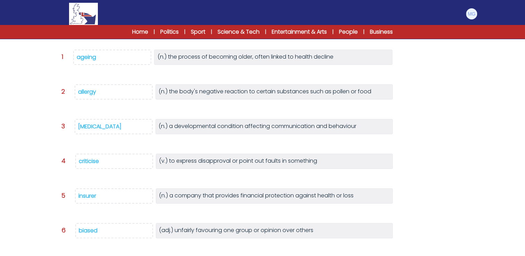
click at [55, 213] on div "biased criticise insurer ageing autism allergy Question 1 >" at bounding box center [263, 146] width 422 height 246
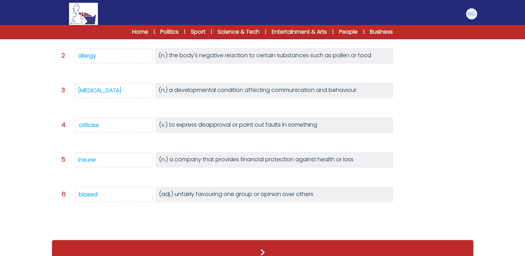
scroll to position [160, 0]
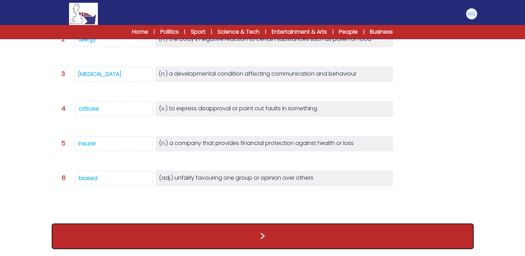
click at [236, 230] on button ">" at bounding box center [263, 236] width 422 height 26
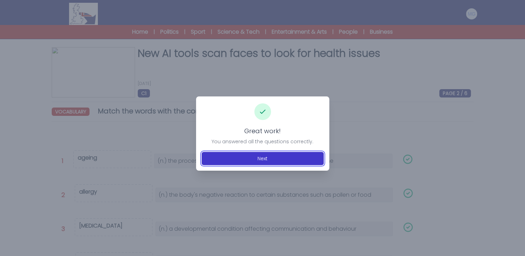
drag, startPoint x: 254, startPoint y: 163, endPoint x: 253, endPoint y: 155, distance: 8.4
click at [254, 163] on button "Next" at bounding box center [263, 158] width 122 height 13
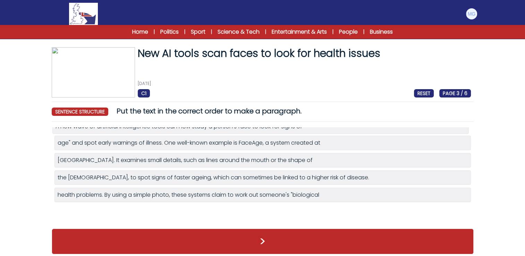
drag, startPoint x: 127, startPoint y: 179, endPoint x: 124, endPoint y: 126, distance: 53.5
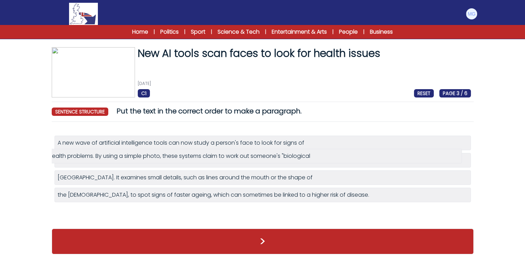
drag, startPoint x: 146, startPoint y: 215, endPoint x: 137, endPoint y: 160, distance: 56.2
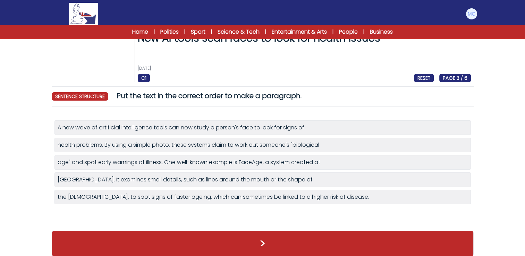
scroll to position [22, 0]
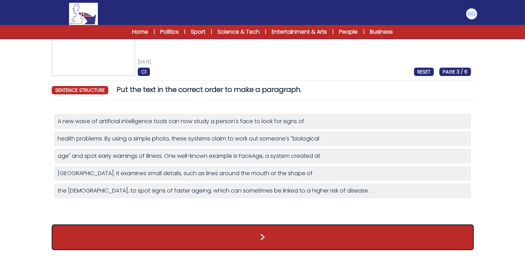
drag, startPoint x: 273, startPoint y: 229, endPoint x: 270, endPoint y: 230, distance: 3.9
click at [273, 229] on button ">" at bounding box center [263, 237] width 422 height 26
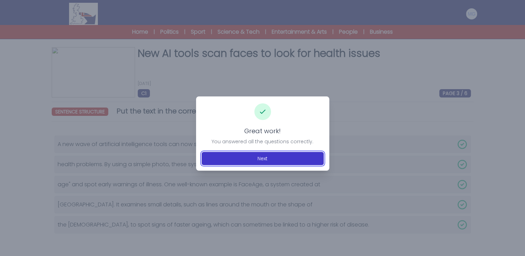
click at [241, 163] on button "Next" at bounding box center [263, 158] width 122 height 13
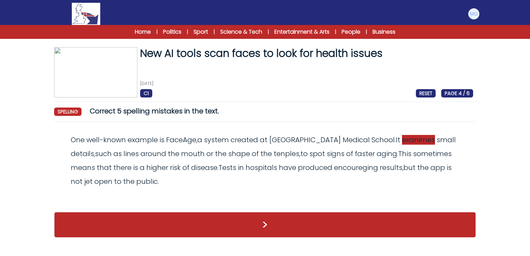
click at [402, 141] on span "exanimes" at bounding box center [418, 140] width 33 height 10
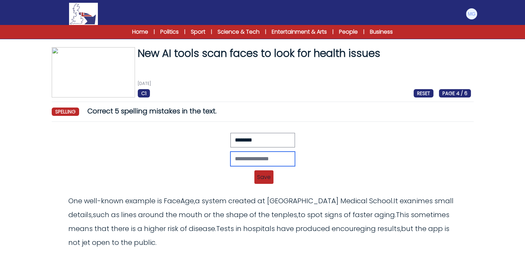
click at [241, 164] on input "text" at bounding box center [262, 159] width 65 height 15
type input "********"
drag, startPoint x: 271, startPoint y: 179, endPoint x: 269, endPoint y: 176, distance: 4.0
click at [270, 179] on span "Save" at bounding box center [263, 177] width 19 height 14
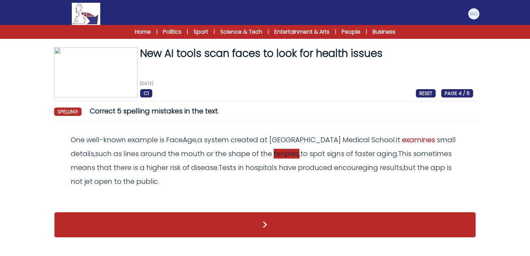
click at [274, 149] on span "tenples" at bounding box center [287, 154] width 26 height 10
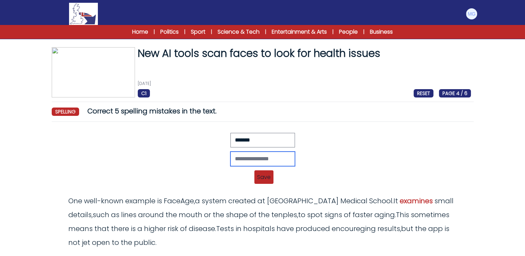
click at [254, 162] on input "text" at bounding box center [262, 159] width 65 height 15
type input "*******"
click at [259, 175] on span "Save" at bounding box center [263, 177] width 19 height 14
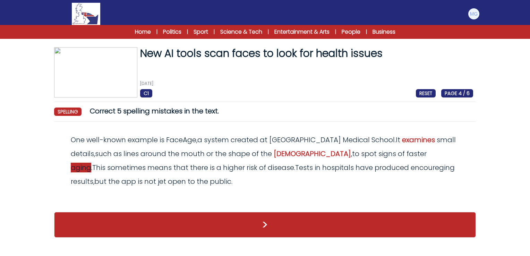
click at [91, 163] on span "aging" at bounding box center [81, 168] width 20 height 10
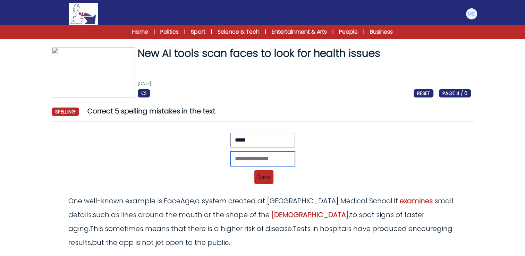
click at [245, 162] on input "text" at bounding box center [262, 159] width 65 height 15
type input "******"
click at [258, 180] on span "Save" at bounding box center [263, 177] width 19 height 14
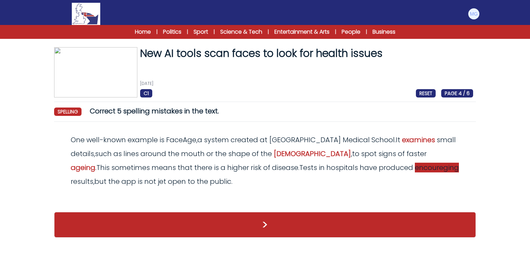
click at [415, 164] on span "encoureging" at bounding box center [437, 168] width 44 height 10
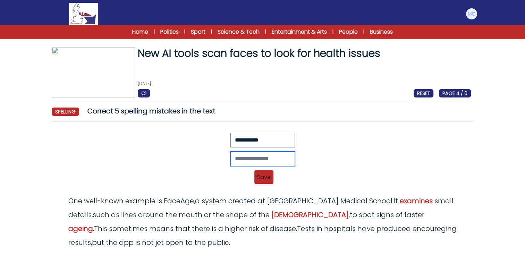
click at [233, 161] on input "text" at bounding box center [262, 159] width 65 height 15
type input "**********"
click at [262, 177] on span "Save" at bounding box center [263, 177] width 19 height 14
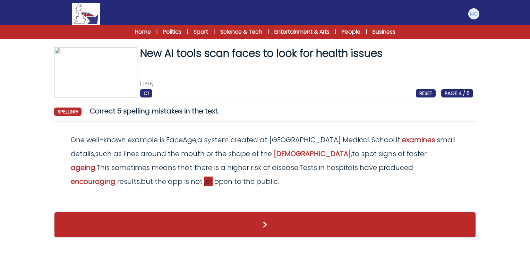
click at [204, 185] on span "jet" at bounding box center [208, 182] width 8 height 10
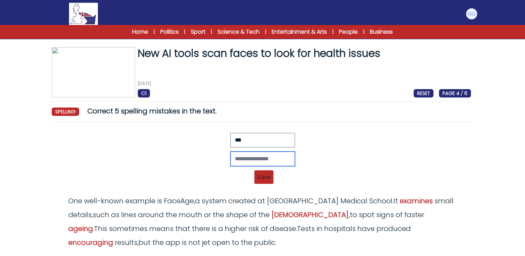
click at [273, 160] on input "text" at bounding box center [262, 159] width 65 height 15
type input "***"
click at [266, 182] on span "Save" at bounding box center [263, 177] width 19 height 14
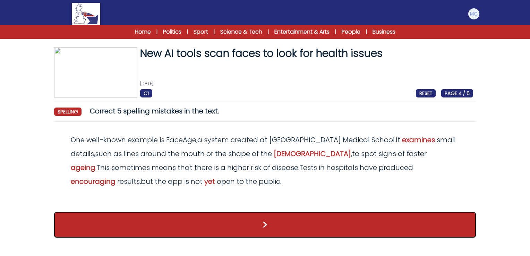
click at [250, 221] on button ">" at bounding box center [265, 225] width 422 height 26
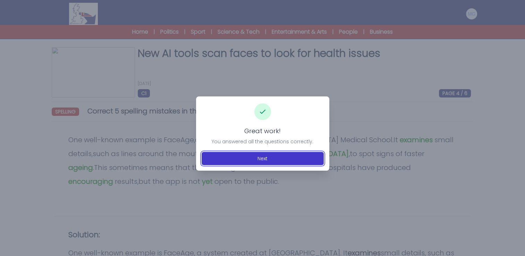
click at [247, 156] on button "Next" at bounding box center [263, 158] width 122 height 13
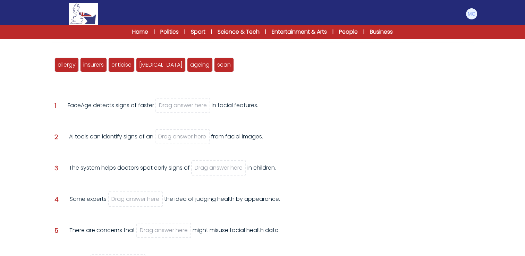
scroll to position [35, 0]
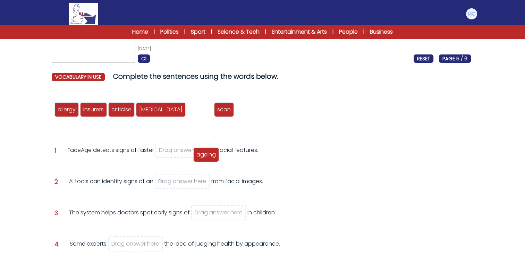
drag, startPoint x: 180, startPoint y: 109, endPoint x: 186, endPoint y: 154, distance: 45.2
click at [196, 154] on span "ageing" at bounding box center [205, 155] width 19 height 8
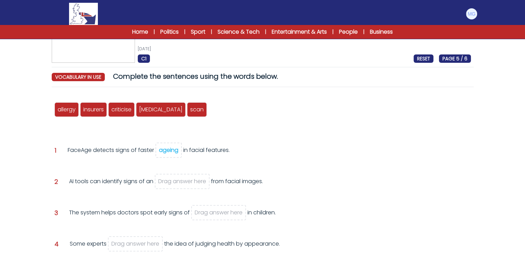
click at [116, 164] on div "FaceAge detects signs of faster ageing in facial features." at bounding box center [149, 155] width 162 height 19
drag, startPoint x: 65, startPoint y: 110, endPoint x: 178, endPoint y: 182, distance: 133.5
click at [178, 182] on span "allergy" at bounding box center [179, 181] width 18 height 8
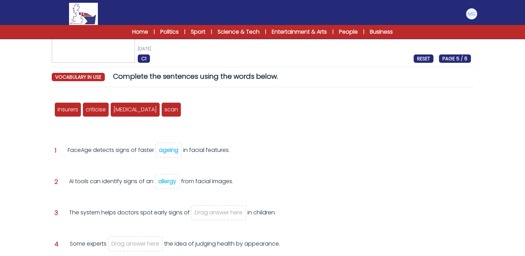
click at [96, 195] on div "AI tools can identify signs of an allergy from facial images." at bounding box center [151, 186] width 164 height 19
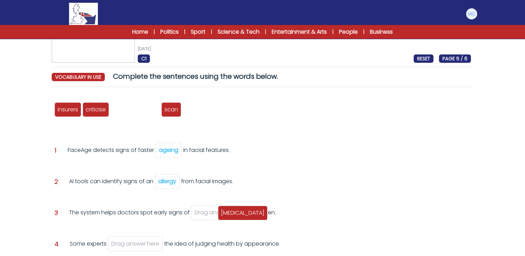
drag, startPoint x: 122, startPoint y: 108, endPoint x: 226, endPoint y: 207, distance: 143.5
click at [226, 209] on span "autism" at bounding box center [242, 213] width 43 height 8
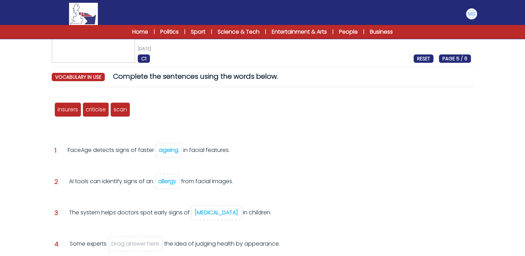
click at [122, 191] on div "AI tools can identify signs of an allergy from facial images." at bounding box center [151, 186] width 164 height 19
drag, startPoint x: 97, startPoint y: 111, endPoint x: 134, endPoint y: 244, distance: 137.6
click at [134, 244] on span "criticise" at bounding box center [133, 242] width 20 height 8
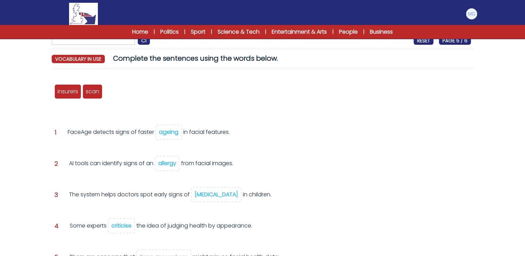
scroll to position [69, 0]
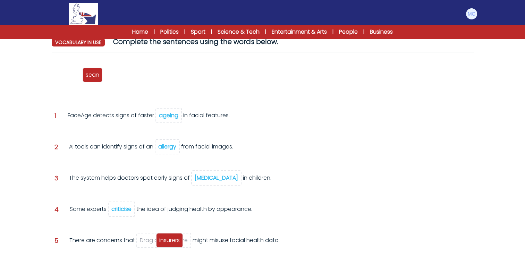
drag, startPoint x: 71, startPoint y: 74, endPoint x: 172, endPoint y: 240, distance: 194.2
click at [172, 240] on span "insurers" at bounding box center [169, 240] width 20 height 8
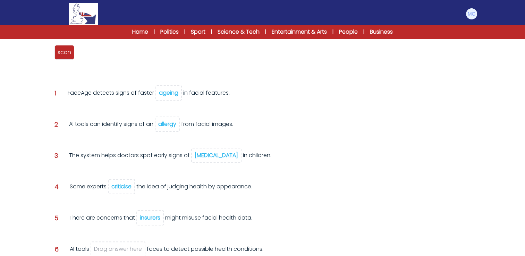
scroll to position [104, 0]
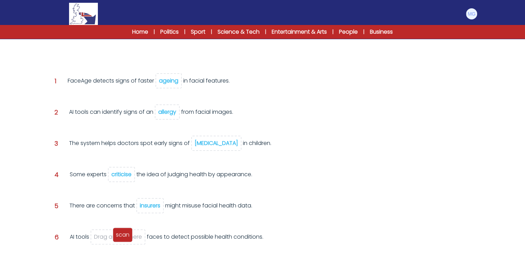
drag, startPoint x: 64, startPoint y: 45, endPoint x: 122, endPoint y: 240, distance: 203.2
click at [122, 240] on div "scan" at bounding box center [123, 235] width 20 height 15
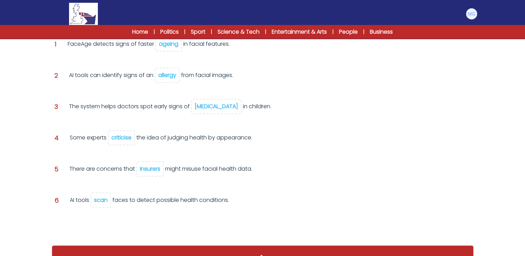
scroll to position [146, 0]
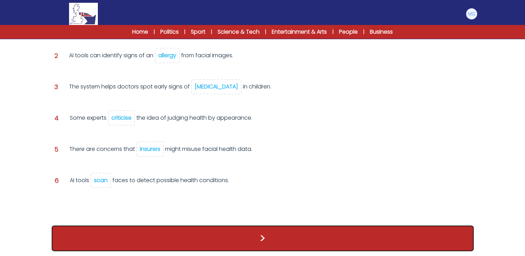
click at [289, 242] on button ">" at bounding box center [263, 238] width 422 height 26
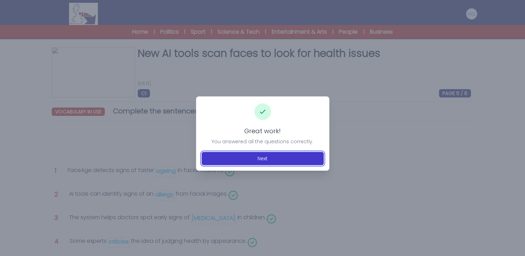
click at [276, 161] on button "Next" at bounding box center [263, 158] width 122 height 13
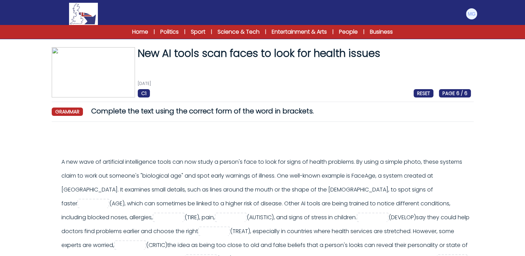
scroll to position [69, 0]
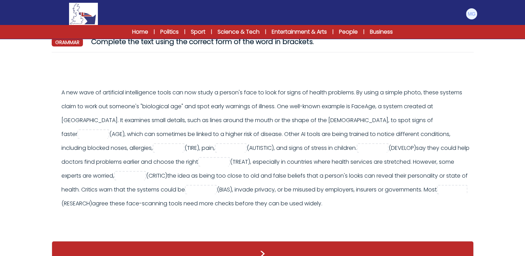
click at [424, 126] on div "A new wave of artificial intelligence tools can now study a person's face to lo…" at bounding box center [265, 148] width 409 height 125
click at [107, 130] on input "text" at bounding box center [93, 134] width 28 height 8
type input "******"
click at [111, 131] on div "A new wave of artificial intelligence tools can now study a person's face to lo…" at bounding box center [265, 148] width 409 height 125
click at [155, 147] on input "text" at bounding box center [169, 148] width 28 height 8
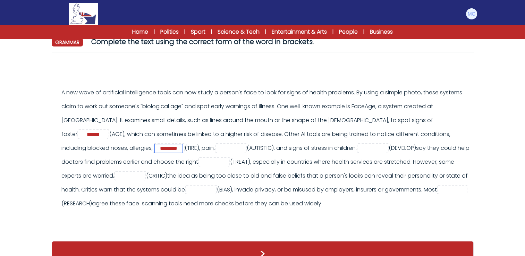
type input "********"
click at [217, 146] on input "text" at bounding box center [231, 148] width 28 height 8
type input "******"
click at [359, 150] on input "text" at bounding box center [373, 148] width 28 height 8
type input "**********"
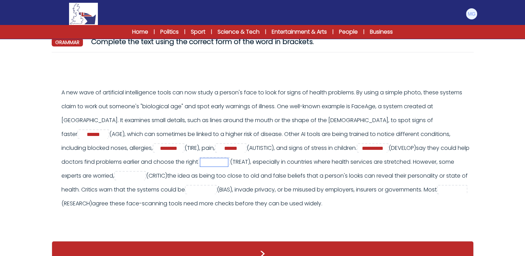
click at [200, 162] on input "text" at bounding box center [214, 162] width 28 height 8
type input "*********"
click at [253, 160] on div "A new wave of artificial intelligence tools can now study a person's face to lo…" at bounding box center [265, 148] width 409 height 125
click at [121, 177] on input "text" at bounding box center [130, 176] width 28 height 8
type input "*********"
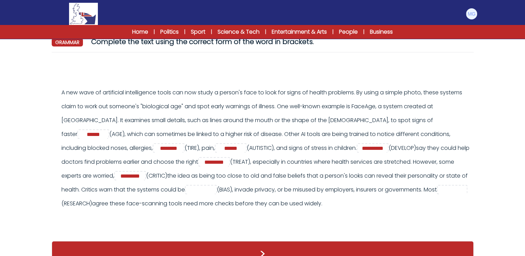
click at [215, 180] on div "A new wave of artificial intelligence tools can now study a person's face to lo…" at bounding box center [265, 148] width 409 height 125
click at [215, 188] on input "text" at bounding box center [201, 190] width 28 height 8
type input "******"
click at [363, 187] on div "A new wave of artificial intelligence tools can now study a person's face to lo…" at bounding box center [265, 148] width 409 height 125
click at [439, 194] on input "text" at bounding box center [453, 190] width 28 height 8
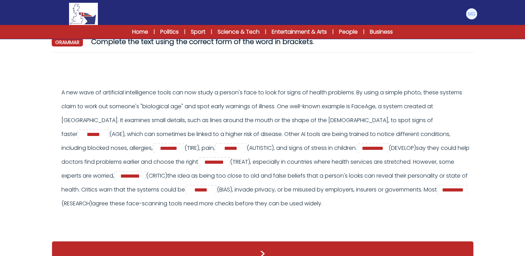
click at [201, 219] on div "****** >" at bounding box center [263, 146] width 422 height 176
click at [439, 194] on span "**********" at bounding box center [453, 190] width 28 height 8
type input "**********"
click at [117, 210] on div "A new wave of artificial intelligence tools can now study a person's face to lo…" at bounding box center [265, 148] width 409 height 125
click at [144, 176] on input "*********" at bounding box center [130, 176] width 28 height 8
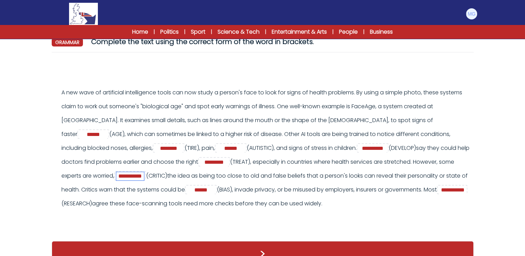
type input "**********"
click at [33, 173] on form "New AI tools scan faces to look for health issues 13th August 2025 C1 RESET PAG…" at bounding box center [262, 115] width 525 height 315
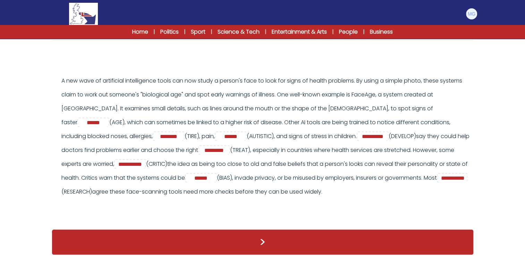
scroll to position [92, 0]
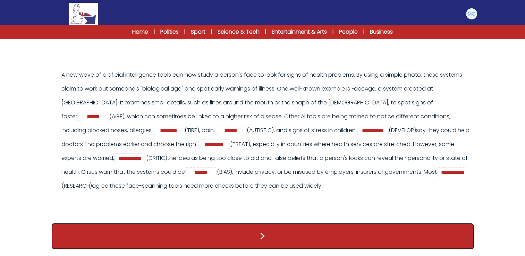
click at [171, 236] on button ">" at bounding box center [263, 236] width 422 height 26
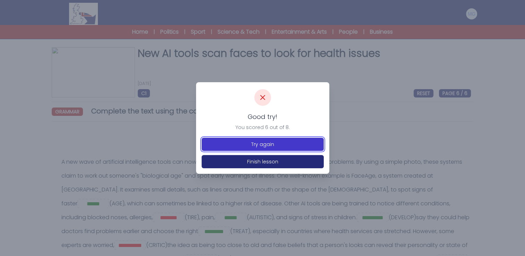
click at [284, 146] on button "Try again" at bounding box center [263, 144] width 122 height 13
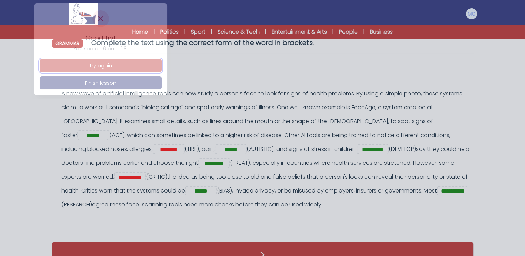
scroll to position [92, 0]
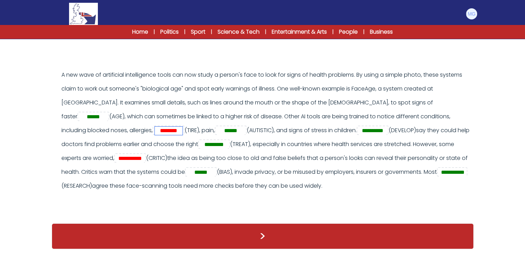
click at [155, 127] on input "********" at bounding box center [169, 131] width 28 height 8
type input "*********"
click at [61, 137] on div "**********" at bounding box center [262, 134] width 416 height 132
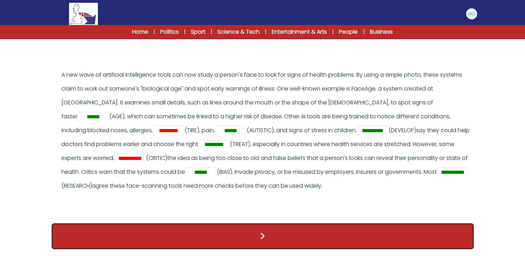
click at [197, 240] on button ">" at bounding box center [263, 236] width 422 height 26
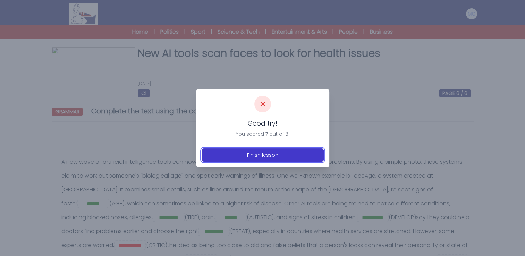
click at [247, 157] on button "Finish lesson" at bounding box center [263, 154] width 122 height 13
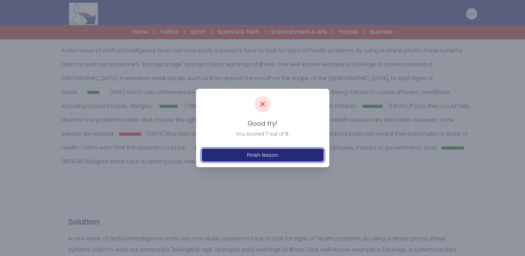
scroll to position [139, 0]
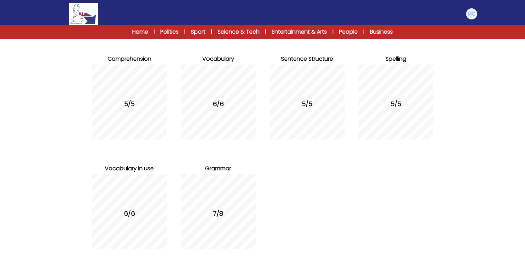
scroll to position [114, 0]
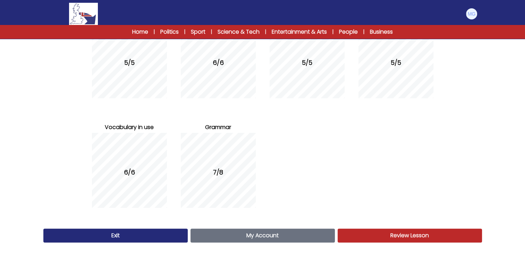
click at [415, 238] on span "Review Lesson" at bounding box center [409, 235] width 39 height 8
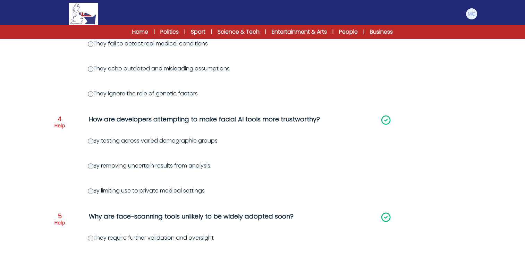
scroll to position [416, 0]
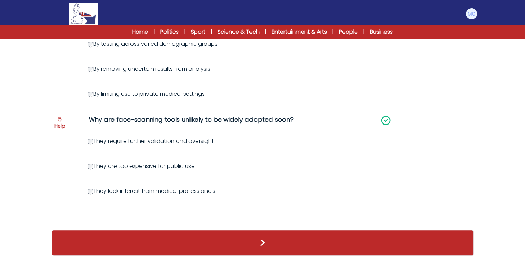
click at [343, 252] on div ">" at bounding box center [263, 243] width 422 height 26
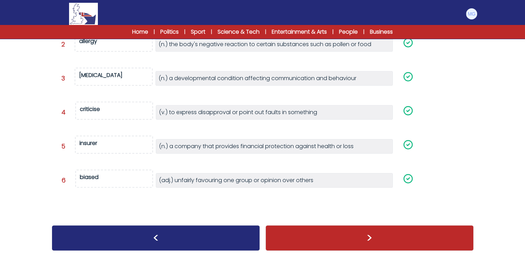
scroll to position [156, 0]
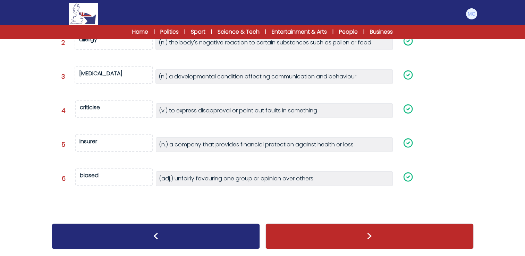
click at [350, 241] on div ">" at bounding box center [369, 236] width 208 height 26
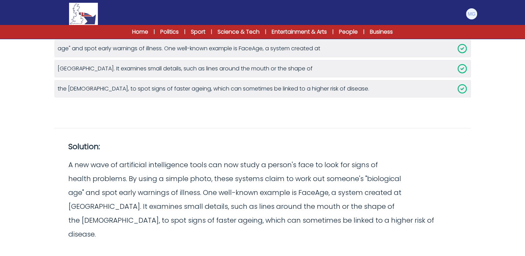
scroll to position [162, 0]
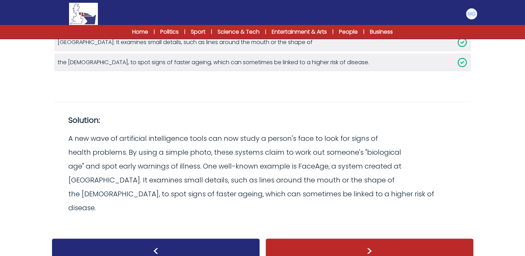
click at [360, 243] on div ">" at bounding box center [369, 251] width 208 height 26
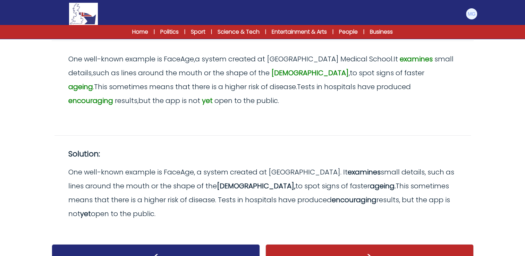
scroll to position [101, 0]
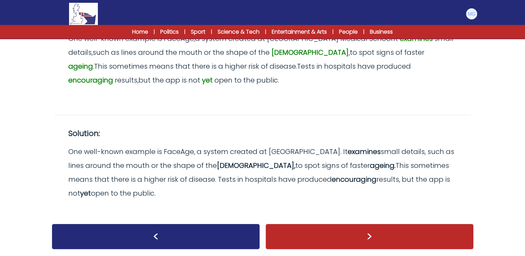
click at [360, 223] on div ">" at bounding box center [369, 237] width 208 height 40
click at [359, 224] on div ">" at bounding box center [369, 237] width 208 height 26
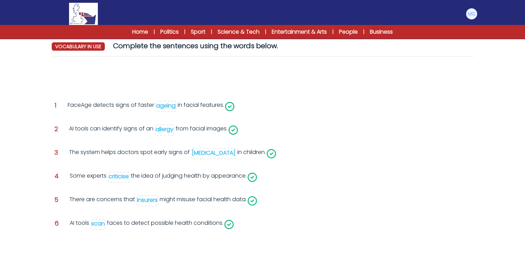
scroll to position [102, 0]
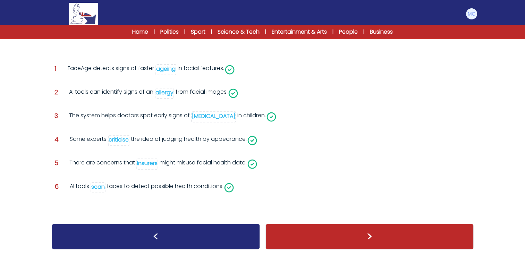
click at [360, 222] on div ">" at bounding box center [369, 237] width 208 height 40
click at [362, 242] on div ">" at bounding box center [369, 237] width 208 height 26
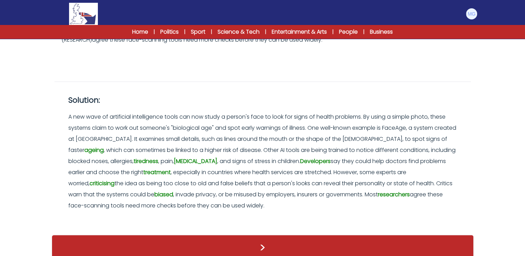
scroll to position [249, 0]
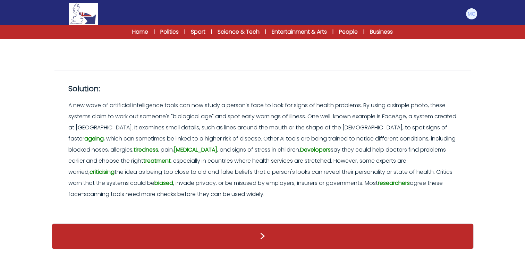
click at [375, 234] on div ">" at bounding box center [263, 236] width 422 height 26
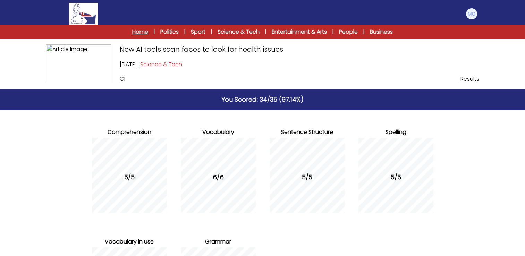
click at [137, 33] on link "Home" at bounding box center [140, 32] width 16 height 8
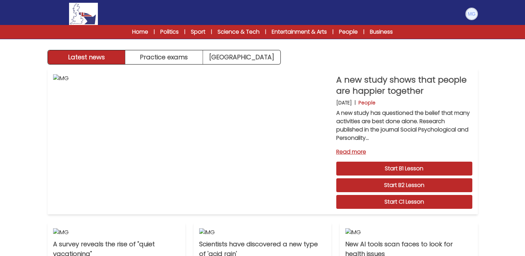
click at [473, 13] on img at bounding box center [471, 13] width 11 height 11
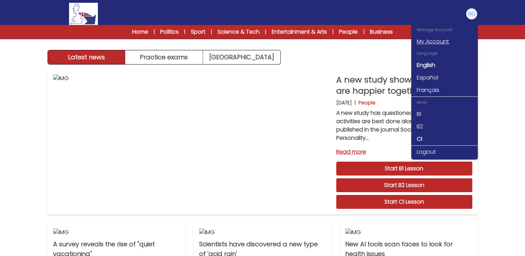
click at [427, 44] on link "My Account" at bounding box center [444, 41] width 67 height 12
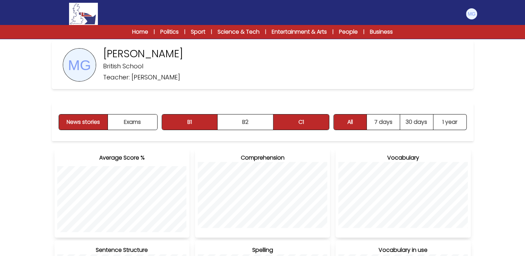
scroll to position [35, 0]
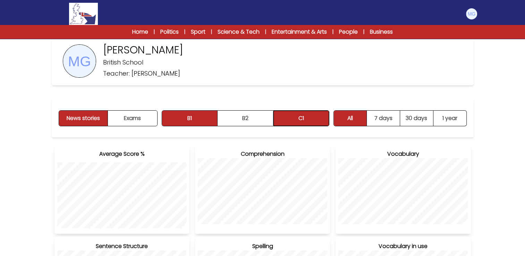
click at [320, 122] on button "C1" at bounding box center [301, 118] width 56 height 15
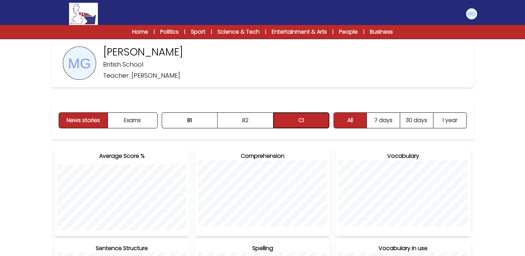
scroll to position [0, 0]
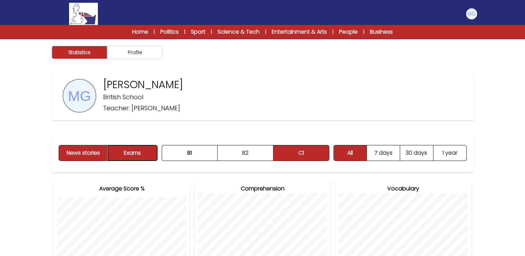
click at [147, 154] on button "Exams" at bounding box center [132, 152] width 49 height 15
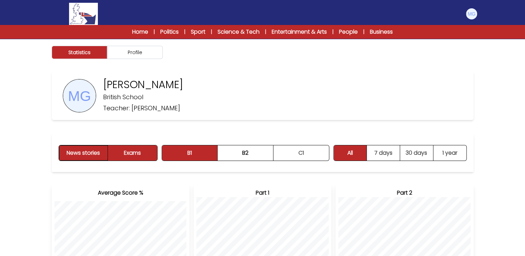
click at [98, 150] on button "News stories" at bounding box center [83, 152] width 49 height 15
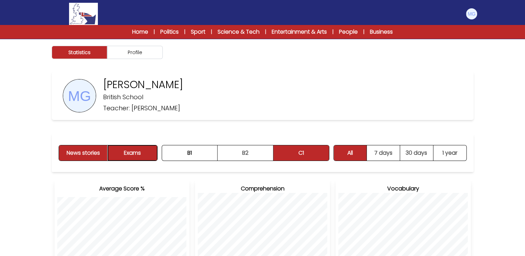
drag, startPoint x: 145, startPoint y: 151, endPoint x: 250, endPoint y: 148, distance: 104.4
click at [146, 151] on button "Exams" at bounding box center [132, 152] width 49 height 15
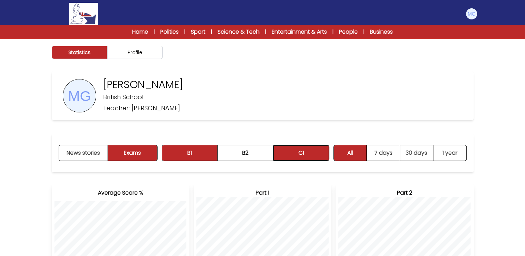
click at [280, 151] on button "C1" at bounding box center [301, 152] width 56 height 15
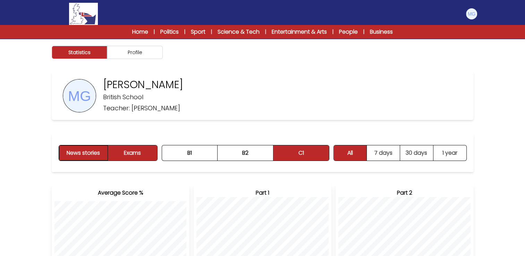
click at [92, 149] on button "News stories" at bounding box center [83, 152] width 49 height 15
